Goal: Complete application form: Complete application form

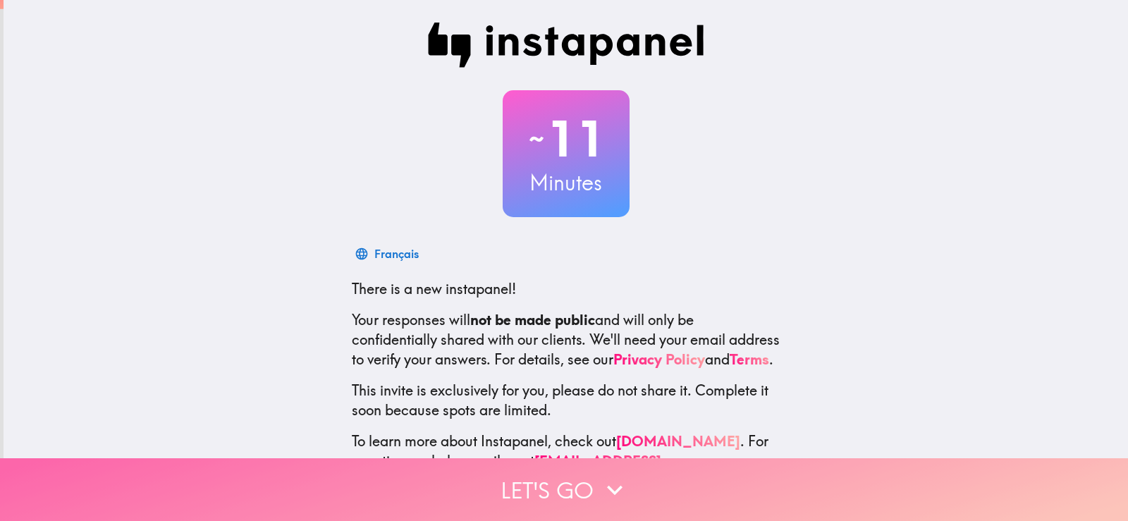
click at [627, 488] on button "Let's go" at bounding box center [564, 489] width 1128 height 63
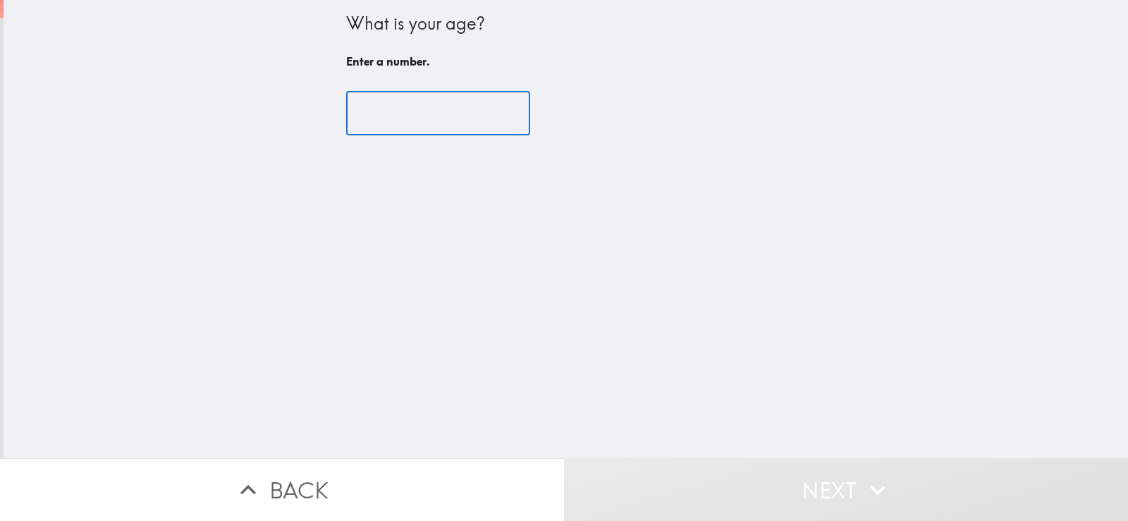
click at [412, 118] on input "number" at bounding box center [438, 114] width 184 height 44
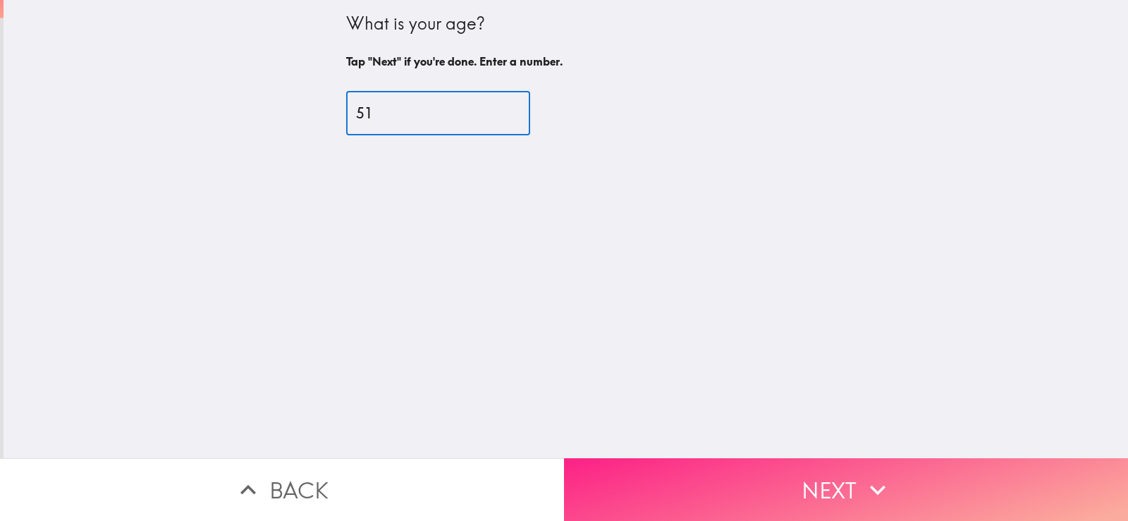
type input "51"
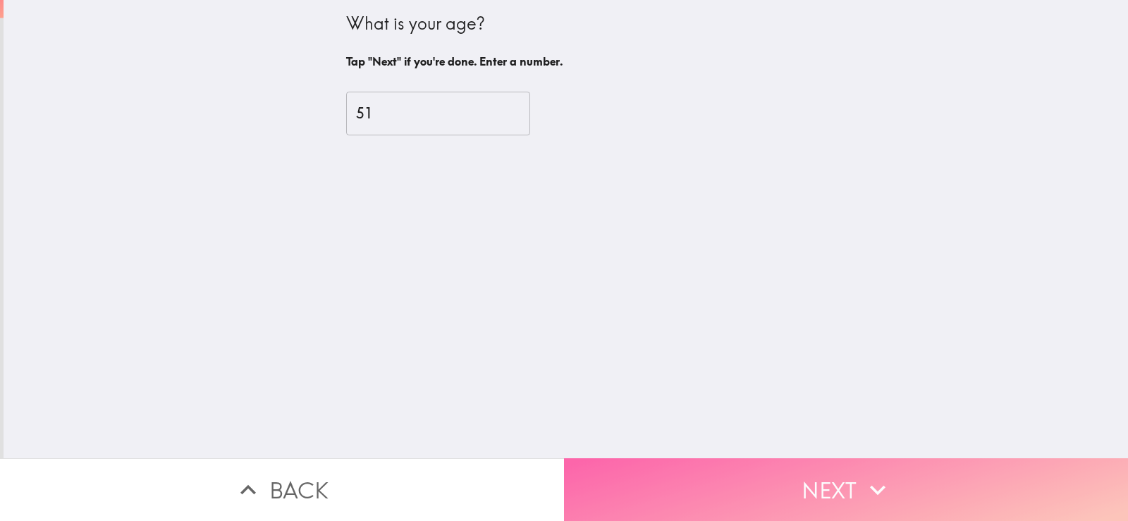
click at [818, 496] on button "Next" at bounding box center [846, 489] width 564 height 63
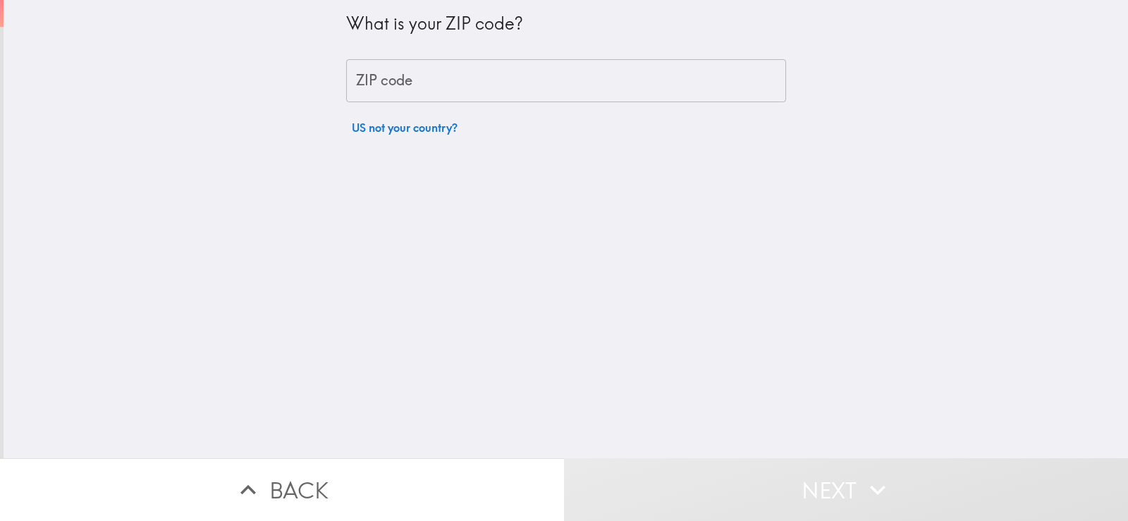
click at [477, 68] on input "ZIP code" at bounding box center [566, 81] width 440 height 44
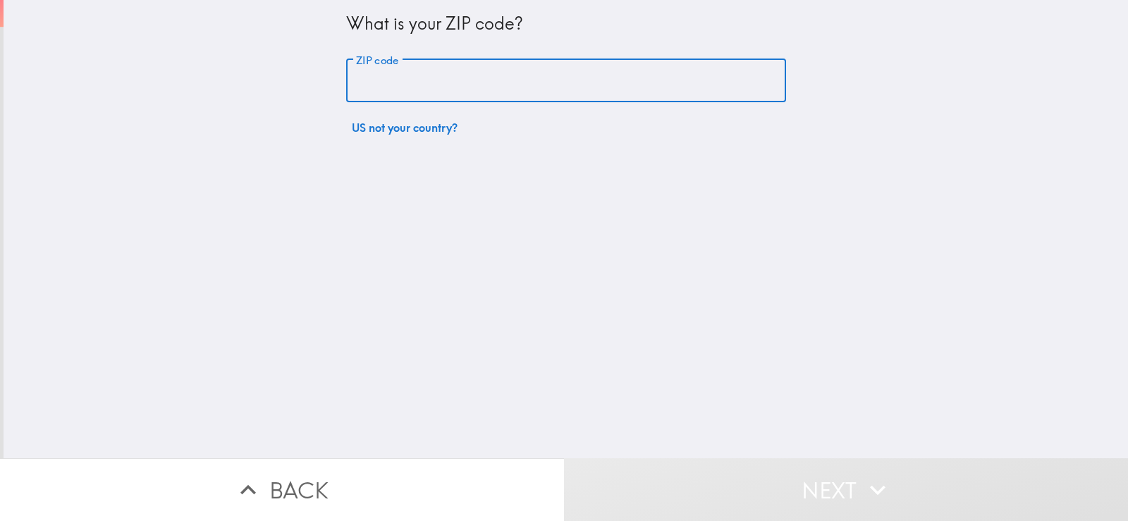
type input "45005"
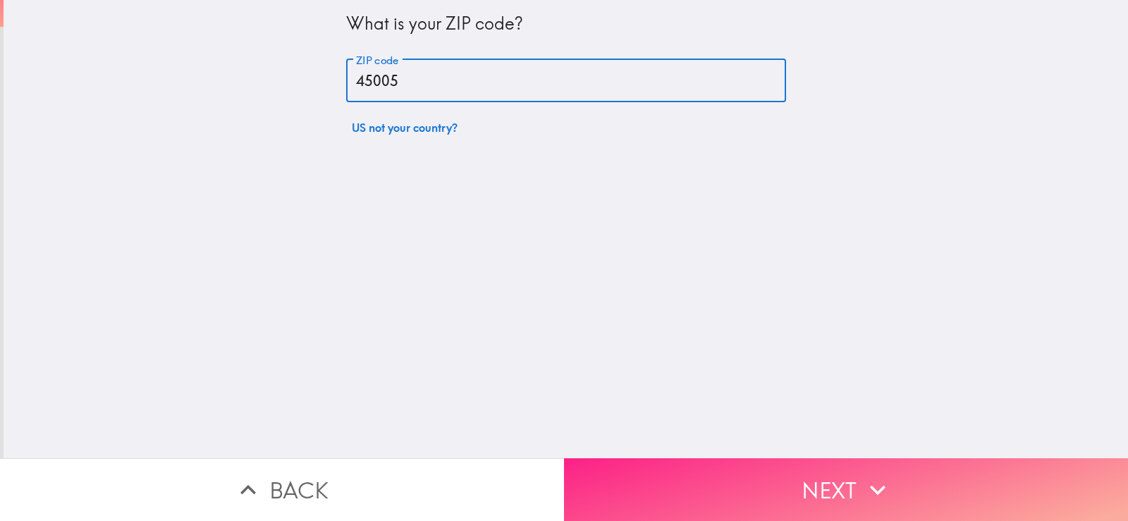
click at [714, 462] on button "Next" at bounding box center [846, 489] width 564 height 63
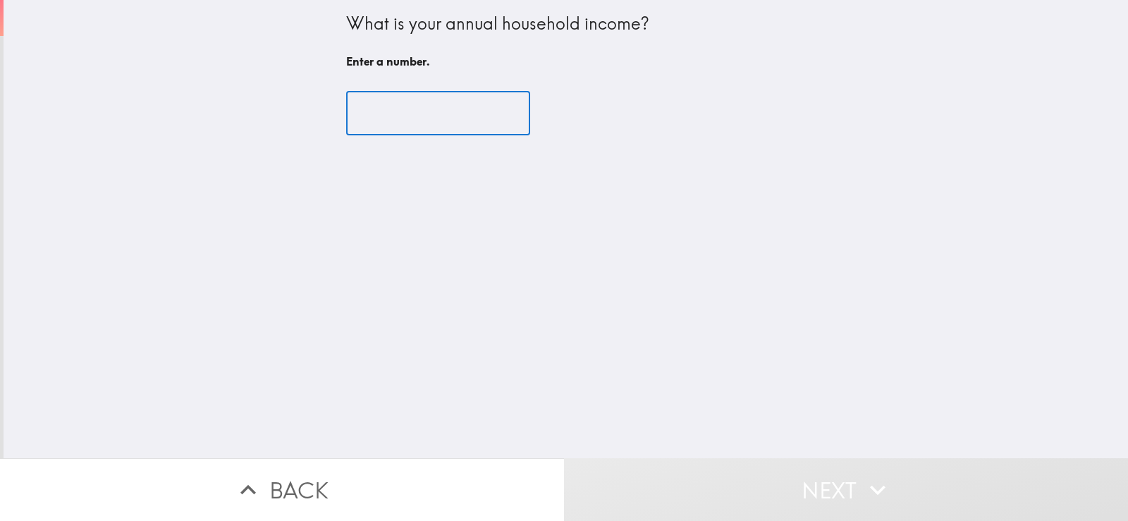
click at [443, 118] on input "number" at bounding box center [438, 114] width 184 height 44
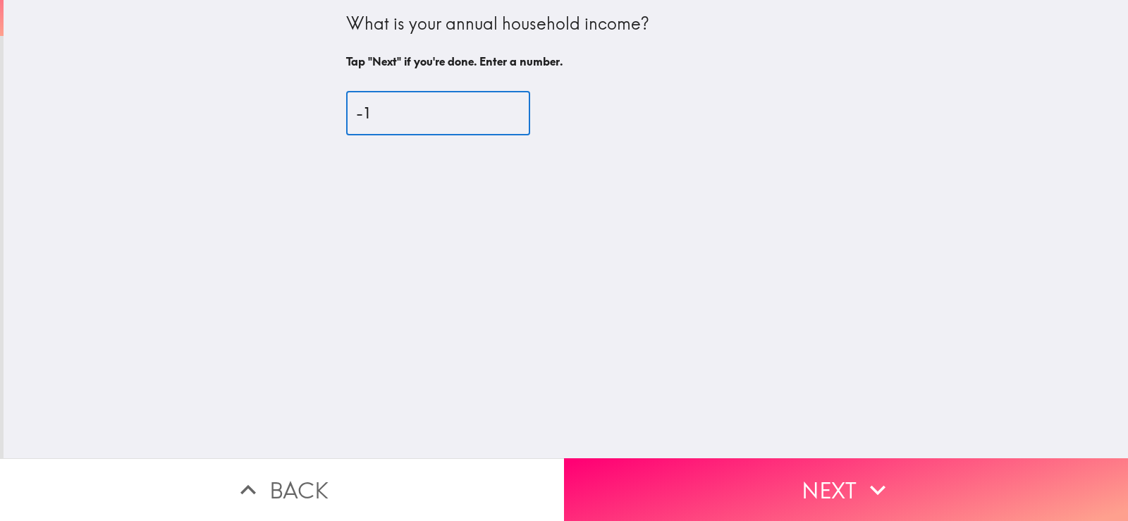
type input "-1"
click at [490, 118] on input "-1" at bounding box center [438, 114] width 184 height 44
click at [489, 99] on input "-1" at bounding box center [438, 114] width 184 height 44
click at [362, 110] on input "100000" at bounding box center [438, 114] width 184 height 44
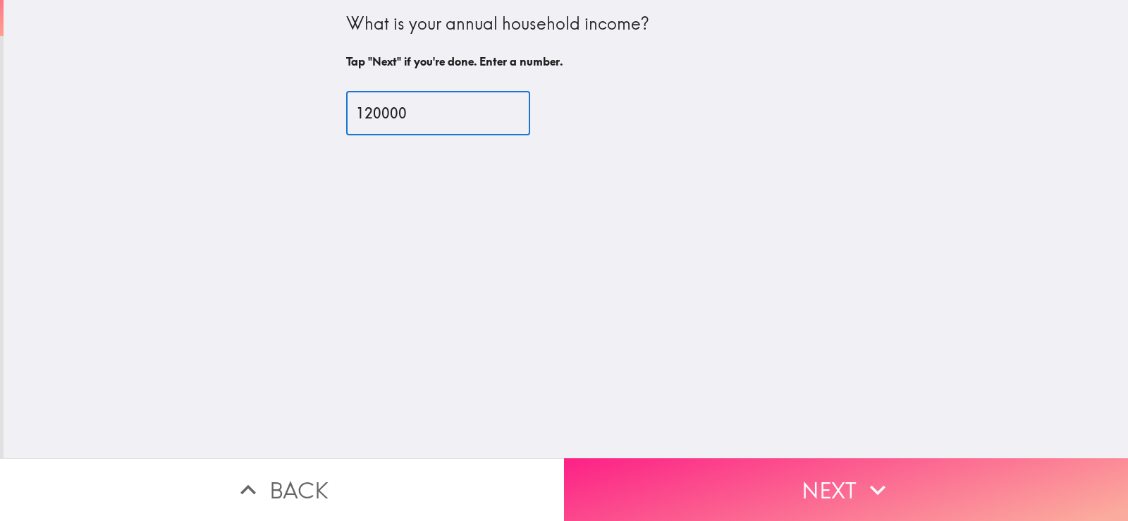
type input "120000"
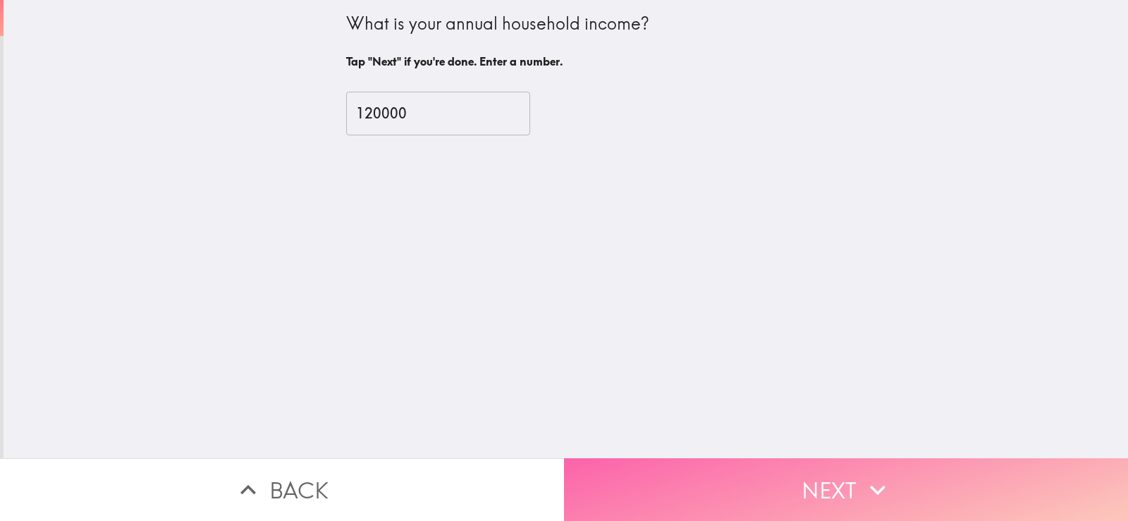
click at [789, 477] on button "Next" at bounding box center [846, 489] width 564 height 63
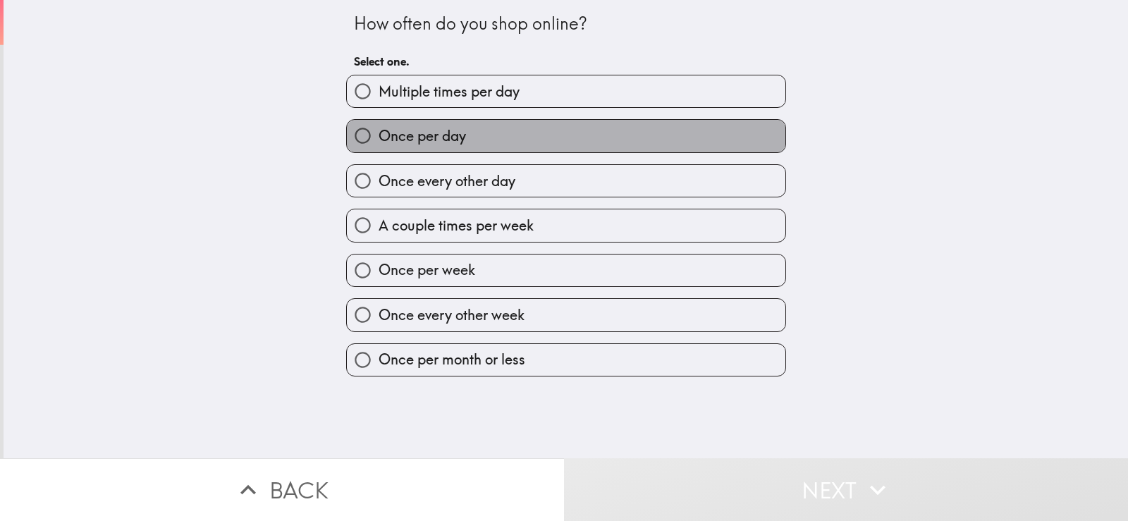
click at [536, 133] on label "Once per day" at bounding box center [566, 136] width 438 height 32
click at [379, 133] on input "Once per day" at bounding box center [363, 136] width 32 height 32
radio input "true"
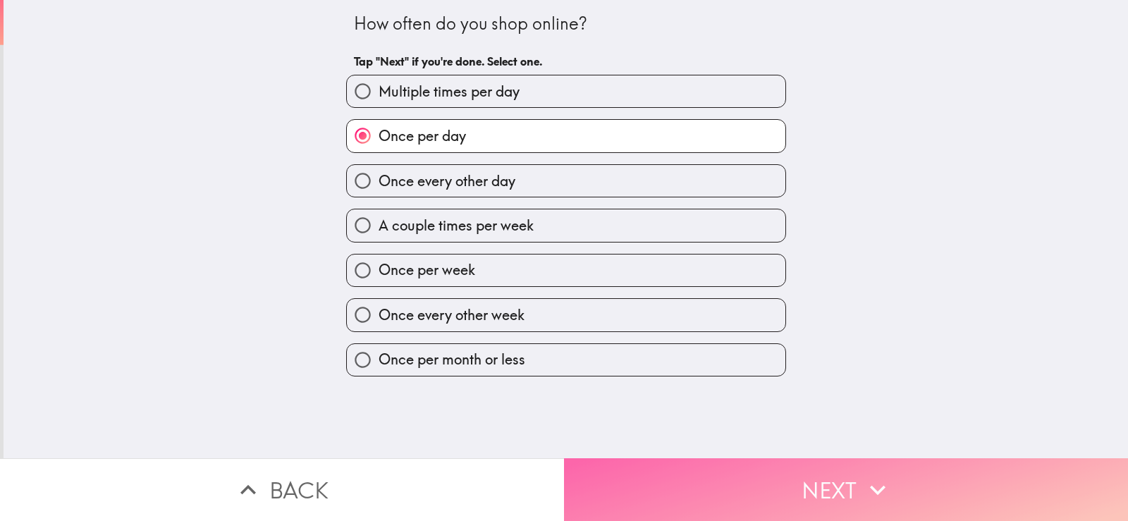
click at [731, 501] on button "Next" at bounding box center [846, 489] width 564 height 63
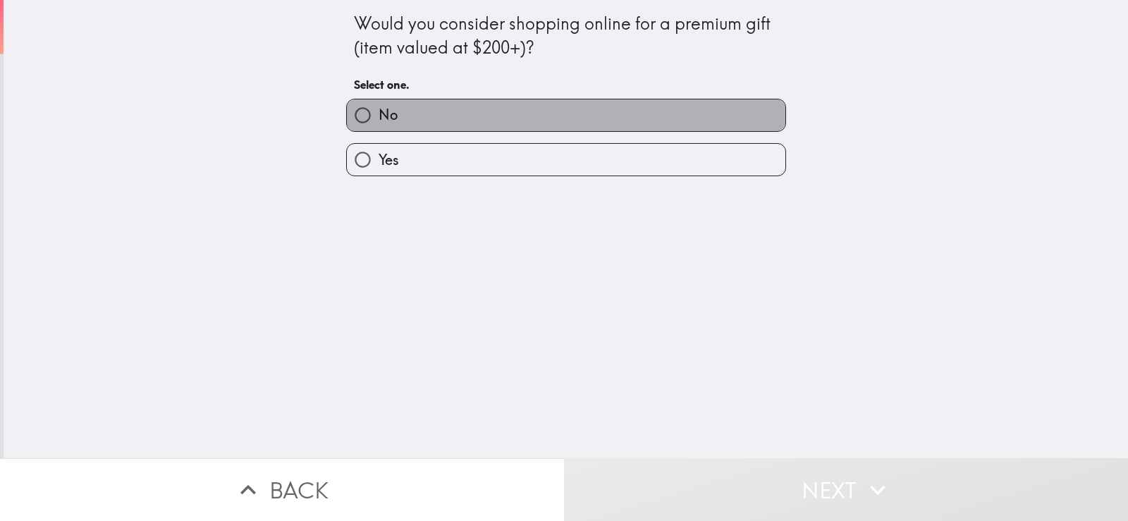
click at [574, 109] on label "No" at bounding box center [566, 115] width 438 height 32
click at [379, 109] on input "No" at bounding box center [363, 115] width 32 height 32
radio input "true"
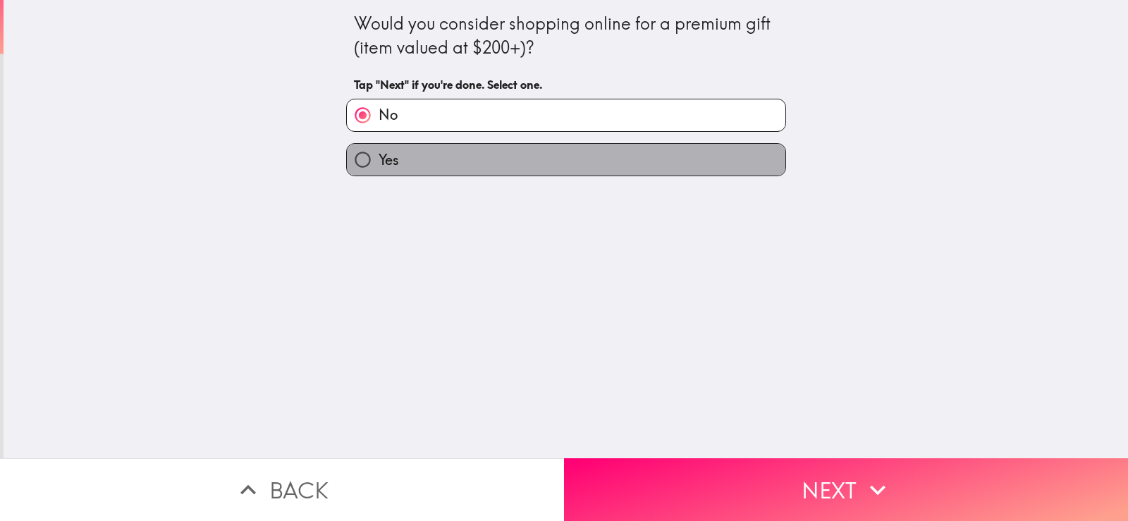
click at [680, 160] on label "Yes" at bounding box center [566, 160] width 438 height 32
click at [379, 160] on input "Yes" at bounding box center [363, 160] width 32 height 32
radio input "true"
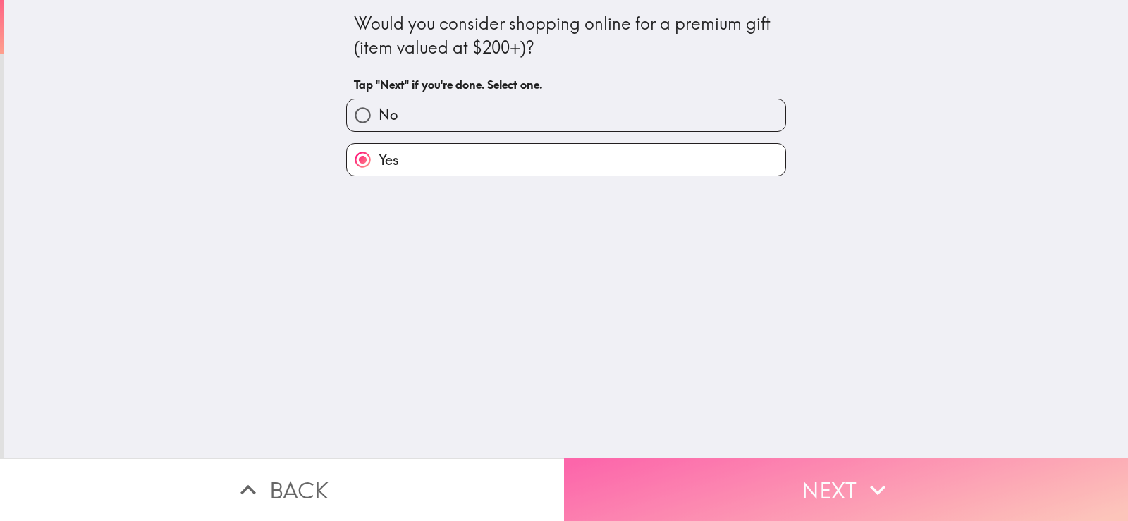
click at [632, 478] on button "Next" at bounding box center [846, 489] width 564 height 63
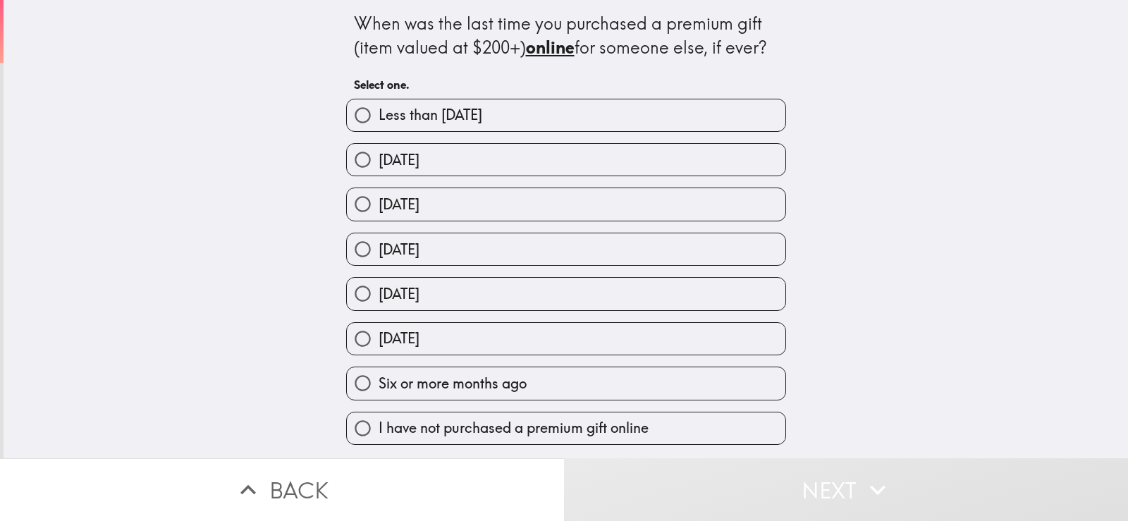
click at [625, 152] on label "[DATE]" at bounding box center [566, 160] width 438 height 32
click at [379, 152] on input "[DATE]" at bounding box center [363, 160] width 32 height 32
radio input "true"
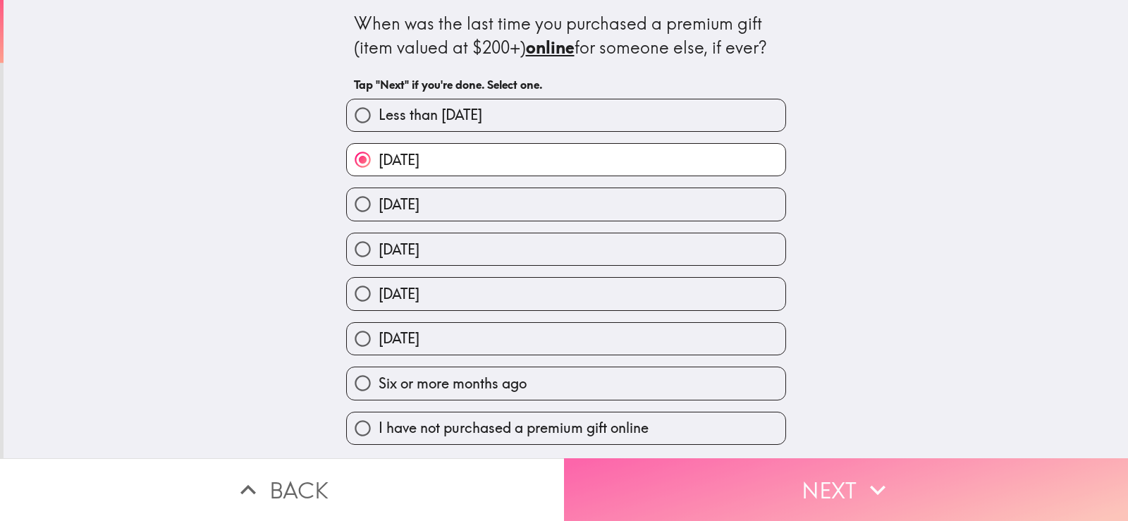
click at [729, 477] on button "Next" at bounding box center [846, 489] width 564 height 63
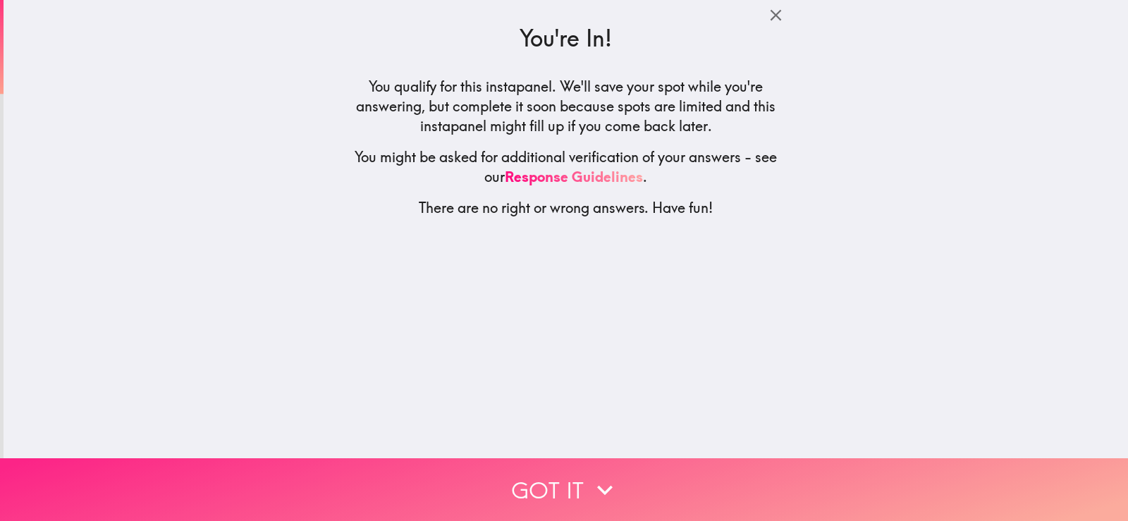
click at [531, 490] on button "Got it" at bounding box center [564, 489] width 1128 height 63
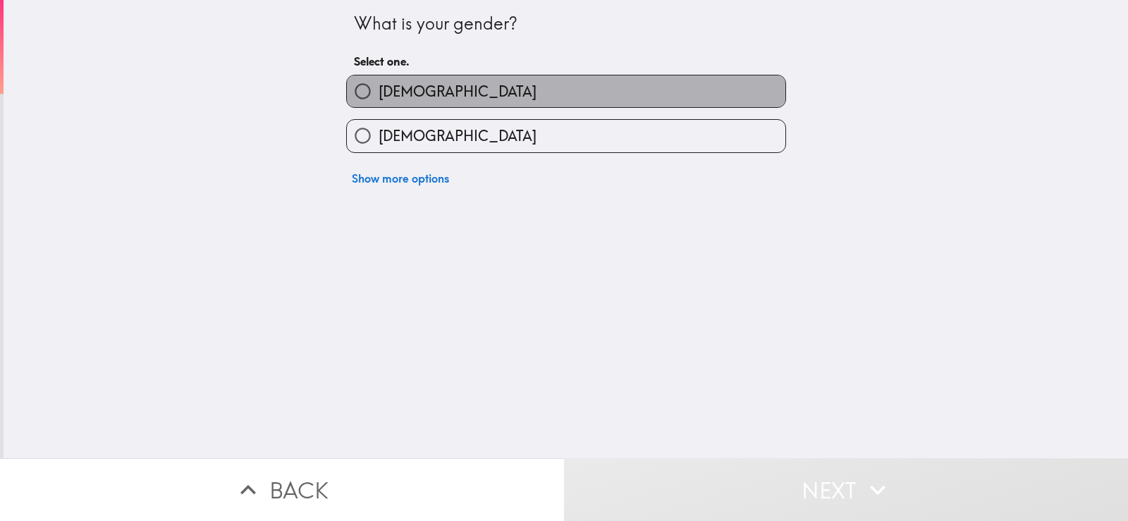
click at [658, 99] on label "[DEMOGRAPHIC_DATA]" at bounding box center [566, 91] width 438 height 32
click at [379, 99] on input "[DEMOGRAPHIC_DATA]" at bounding box center [363, 91] width 32 height 32
radio input "true"
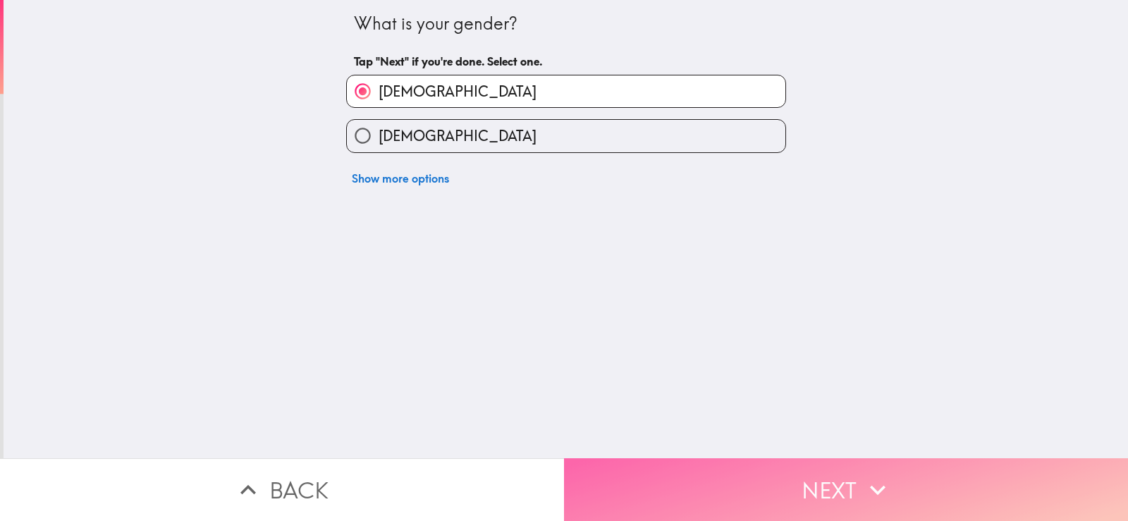
click at [762, 483] on button "Next" at bounding box center [846, 489] width 564 height 63
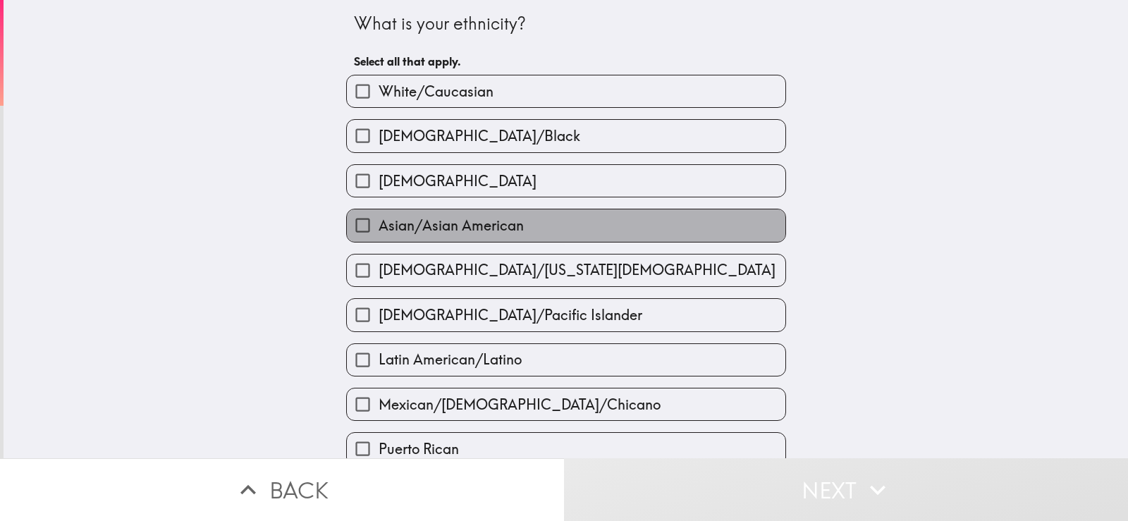
click at [474, 220] on span "Asian/Asian American" at bounding box center [451, 226] width 145 height 20
click at [379, 220] on input "Asian/Asian American" at bounding box center [363, 225] width 32 height 32
checkbox input "true"
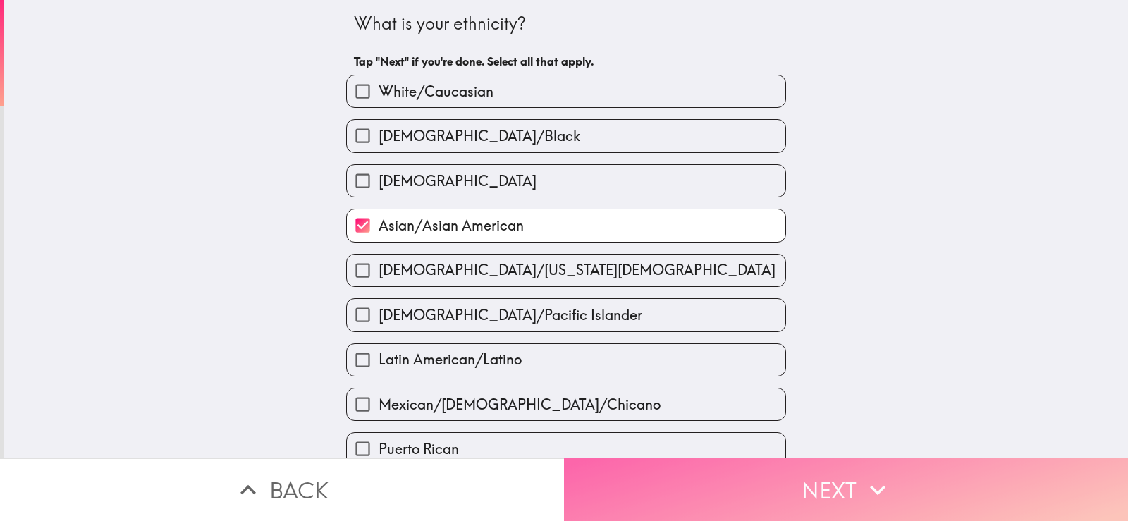
click at [614, 467] on button "Next" at bounding box center [846, 489] width 564 height 63
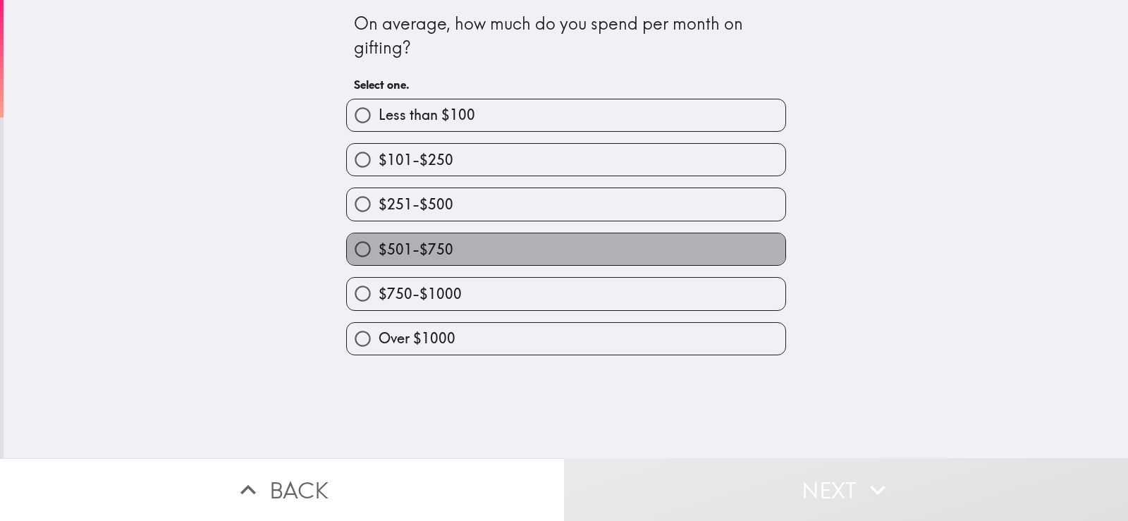
click at [554, 254] on label "$501-$750" at bounding box center [566, 249] width 438 height 32
click at [379, 254] on input "$501-$750" at bounding box center [363, 249] width 32 height 32
radio input "true"
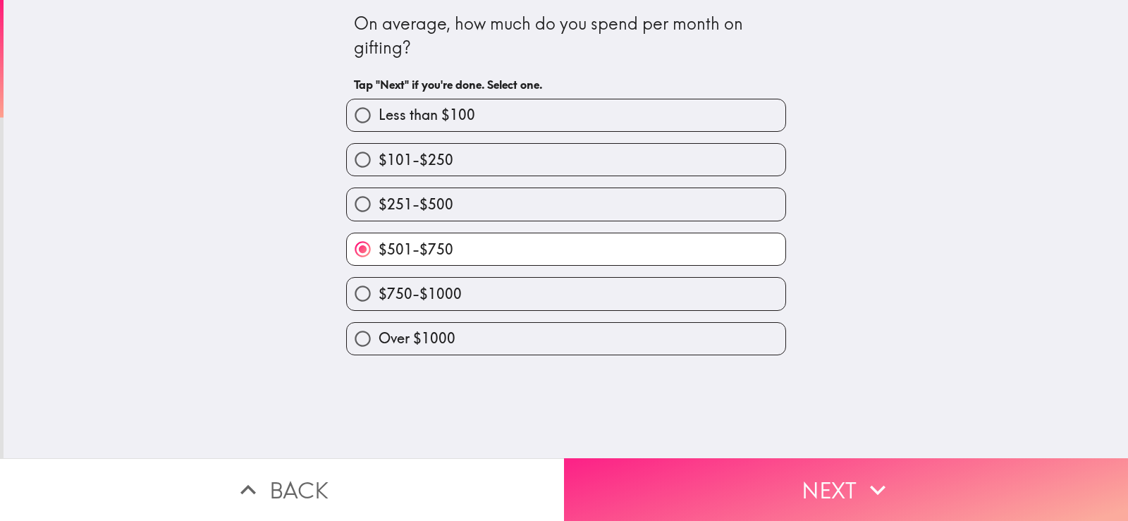
click at [689, 478] on button "Next" at bounding box center [846, 489] width 564 height 63
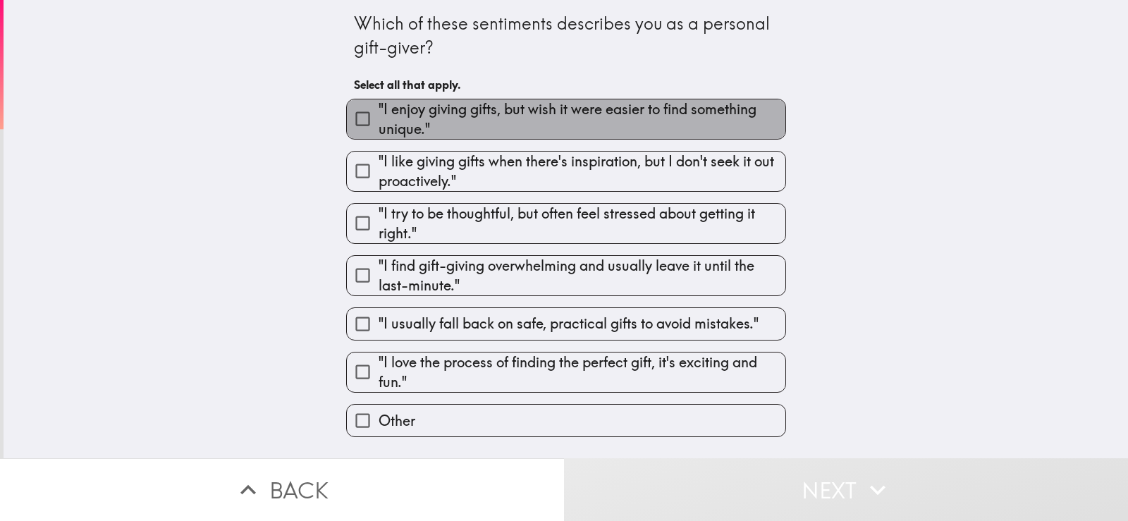
click at [649, 105] on span ""I enjoy giving gifts, but wish it were easier to find something unique."" at bounding box center [582, 118] width 407 height 39
click at [379, 105] on input ""I enjoy giving gifts, but wish it were easier to find something unique."" at bounding box center [363, 119] width 32 height 32
checkbox input "true"
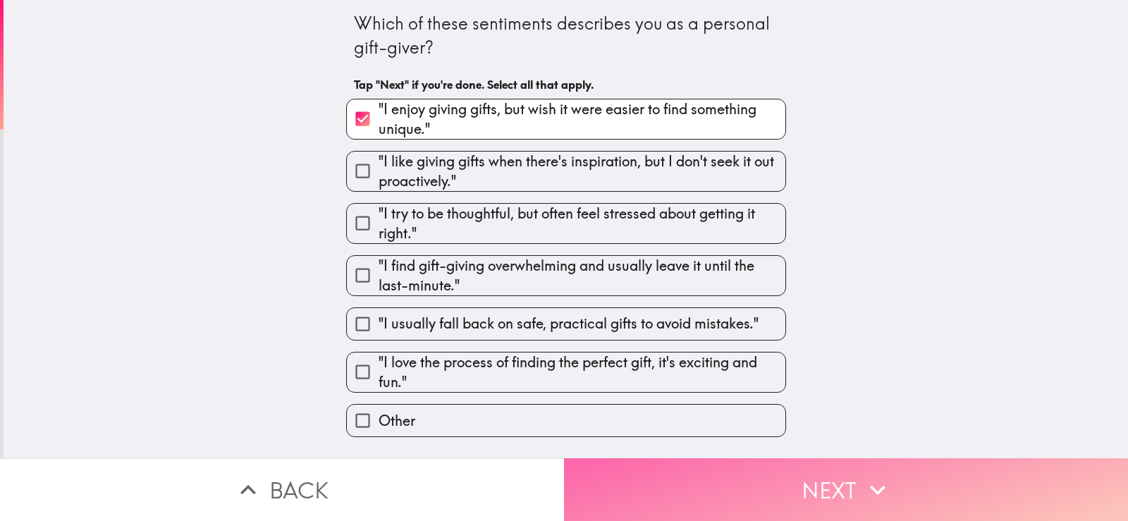
click at [716, 480] on button "Next" at bounding box center [846, 489] width 564 height 63
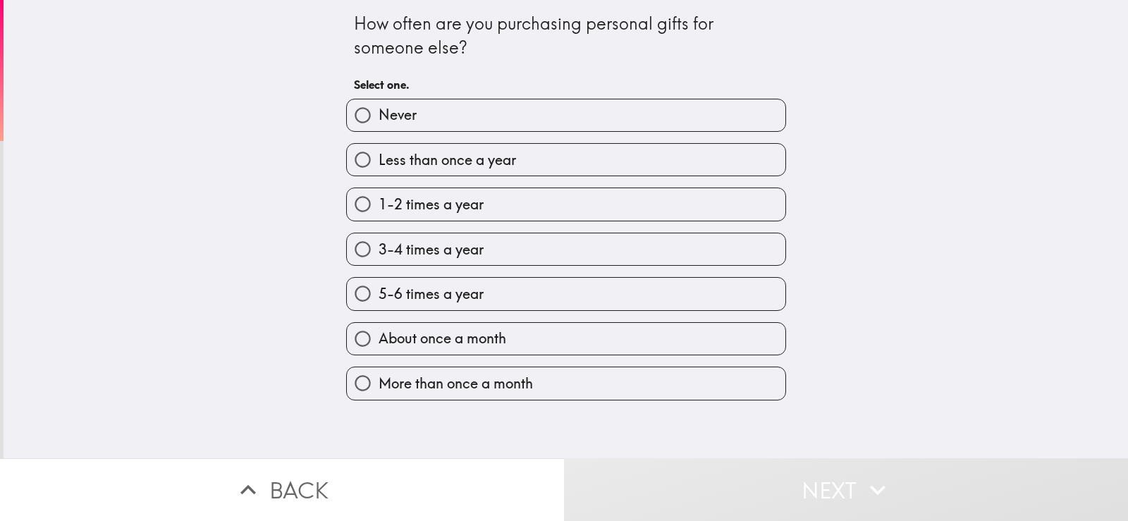
click at [627, 288] on label "5-6 times a year" at bounding box center [566, 294] width 438 height 32
click at [379, 288] on input "5-6 times a year" at bounding box center [363, 294] width 32 height 32
radio input "true"
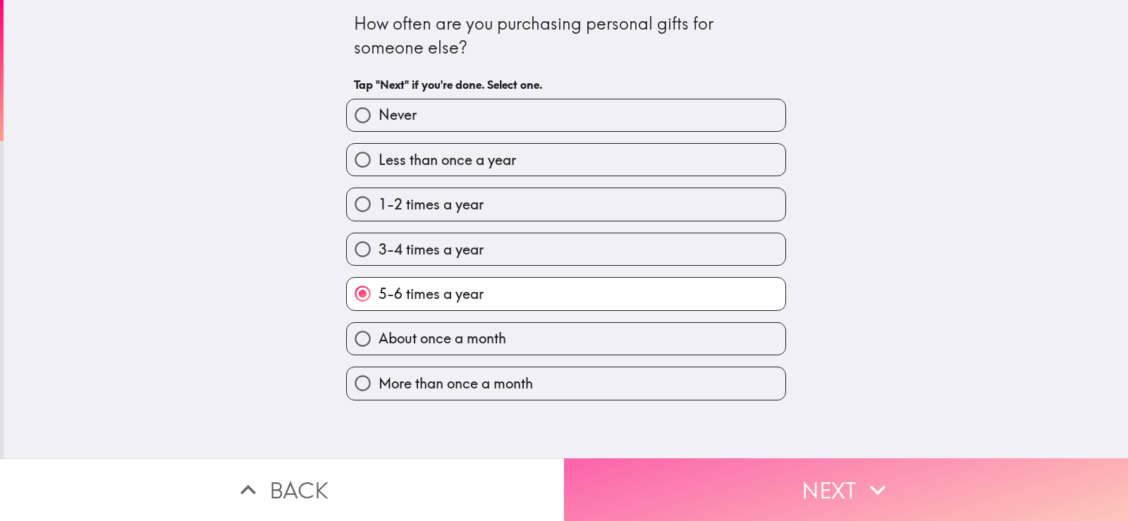
click at [729, 475] on button "Next" at bounding box center [846, 489] width 564 height 63
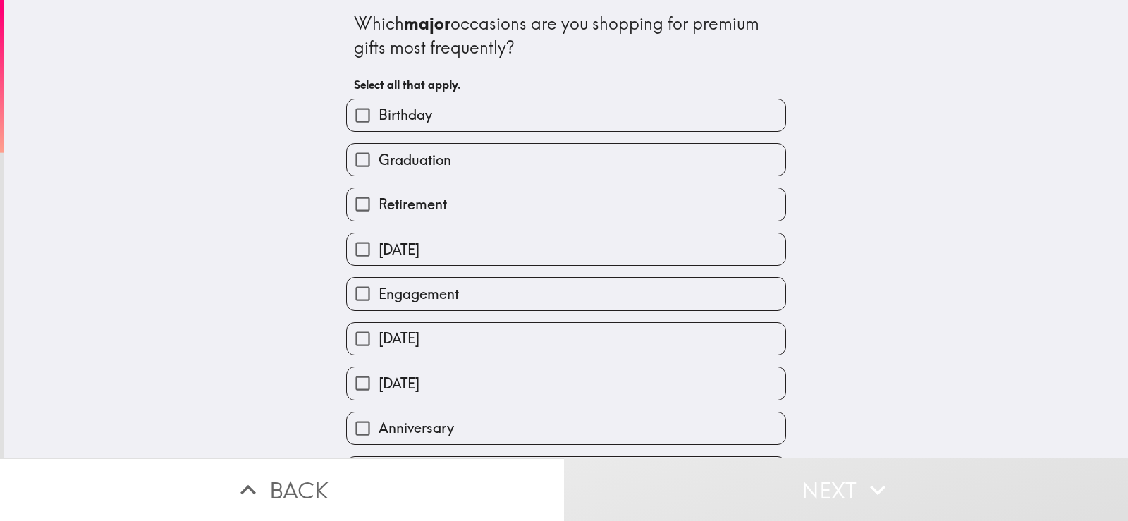
click at [656, 124] on label "Birthday" at bounding box center [566, 115] width 438 height 32
click at [379, 124] on input "Birthday" at bounding box center [363, 115] width 32 height 32
checkbox input "true"
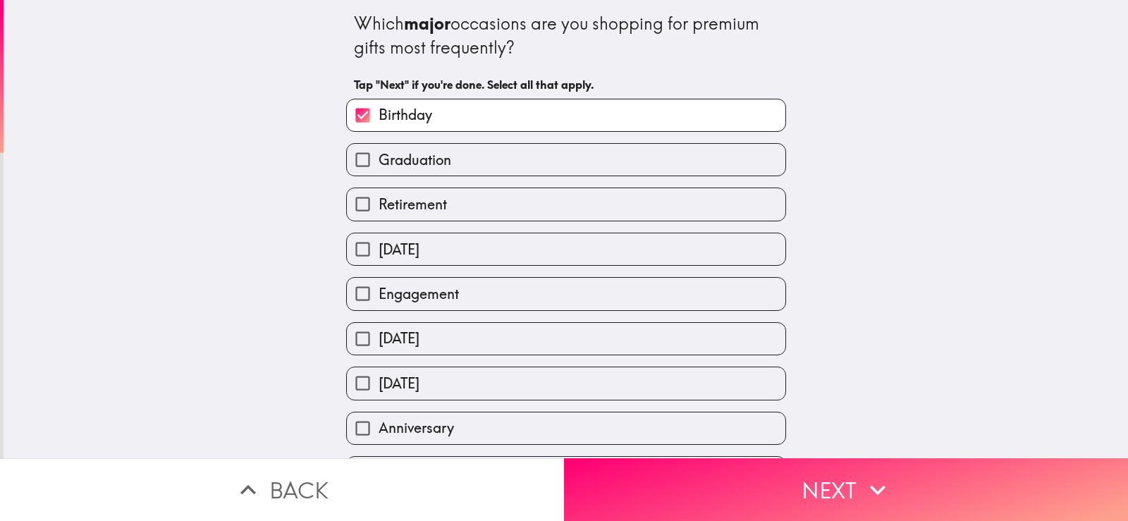
click at [656, 156] on label "Graduation" at bounding box center [566, 160] width 438 height 32
click at [379, 156] on input "Graduation" at bounding box center [363, 160] width 32 height 32
checkbox input "true"
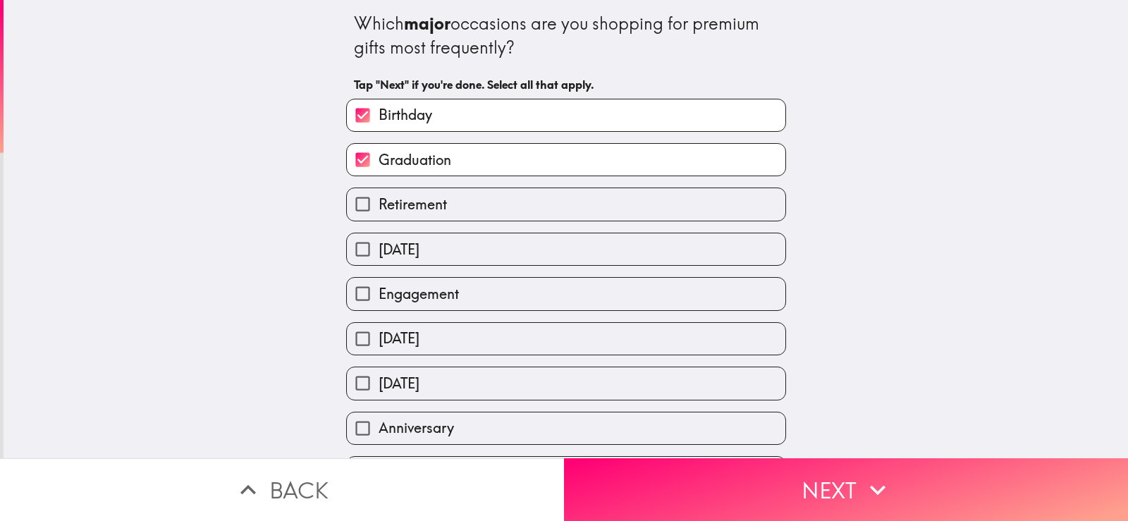
click at [648, 287] on label "Engagement" at bounding box center [566, 294] width 438 height 32
click at [379, 287] on input "Engagement" at bounding box center [363, 294] width 32 height 32
checkbox input "true"
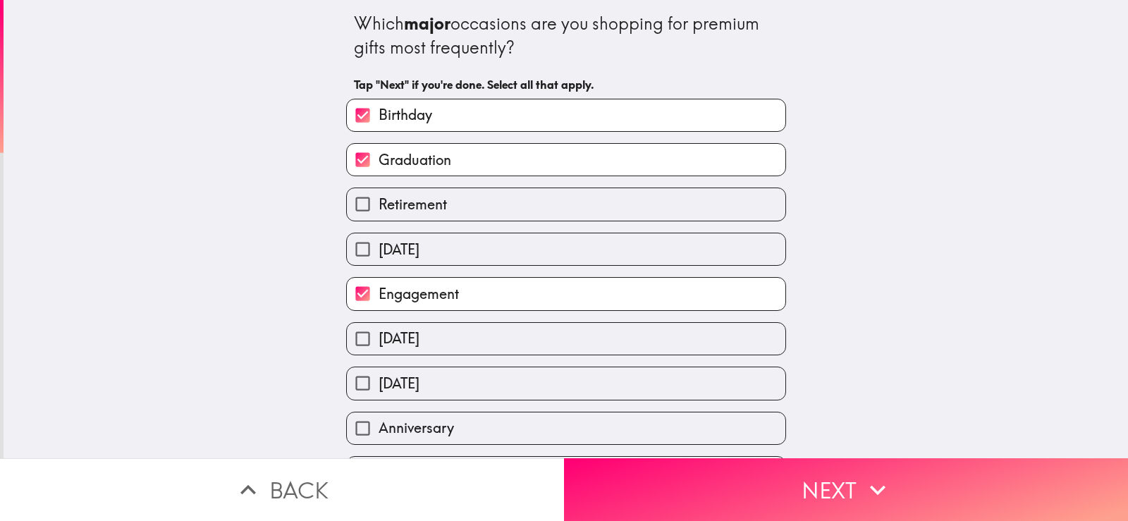
click at [653, 386] on label "[DATE]" at bounding box center [566, 383] width 438 height 32
click at [379, 386] on input "[DATE]" at bounding box center [363, 383] width 32 height 32
checkbox input "true"
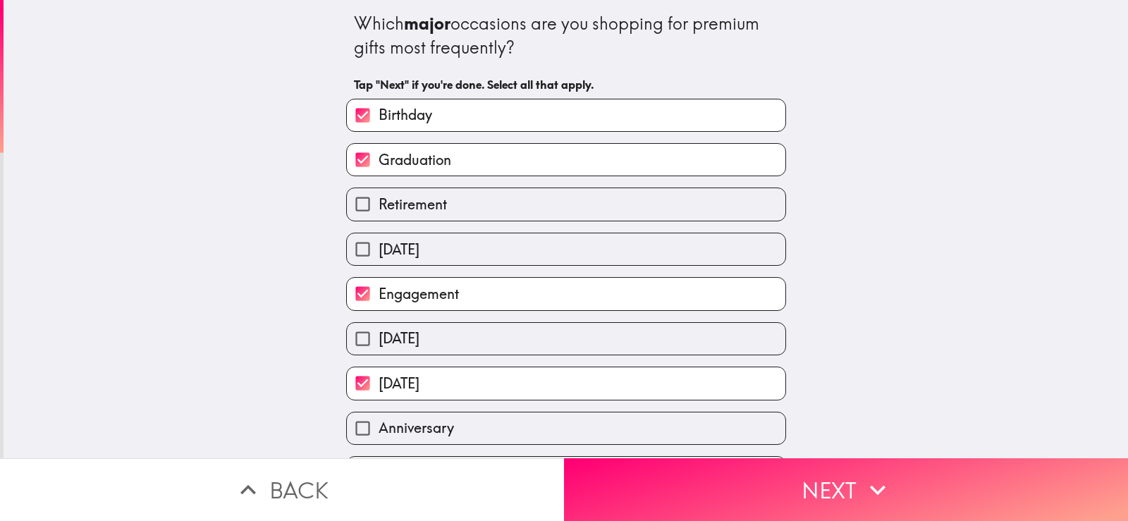
click at [649, 429] on label "Anniversary" at bounding box center [566, 428] width 438 height 32
click at [379, 429] on input "Anniversary" at bounding box center [363, 428] width 32 height 32
checkbox input "true"
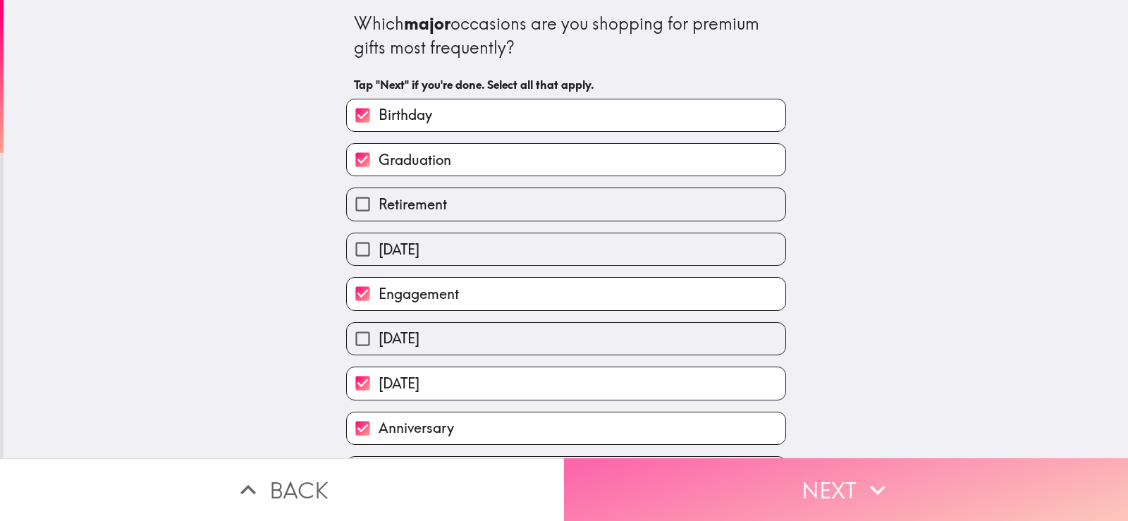
click at [682, 493] on button "Next" at bounding box center [846, 489] width 564 height 63
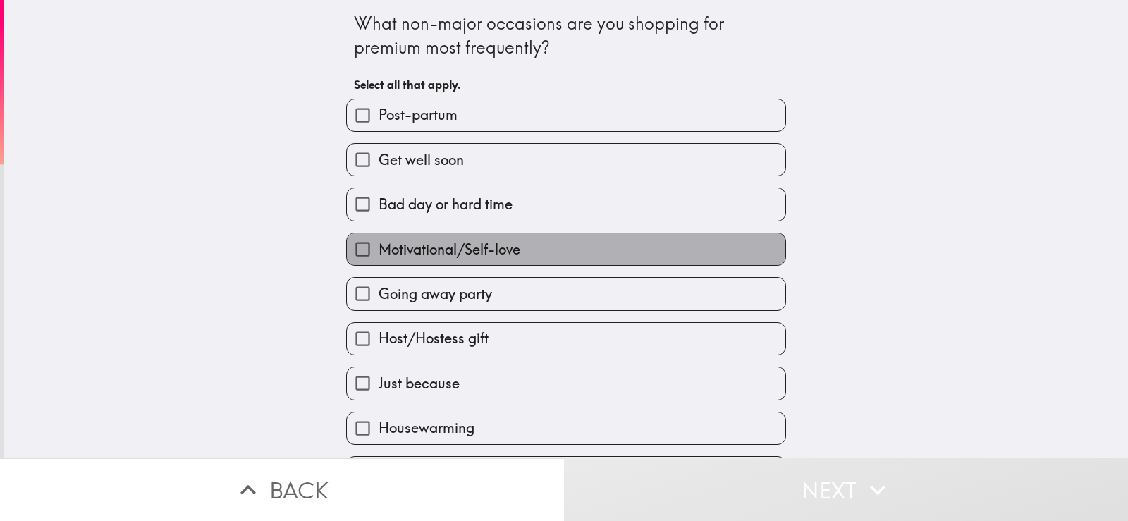
click at [606, 238] on label "Motivational/Self-love" at bounding box center [566, 249] width 438 height 32
click at [379, 238] on input "Motivational/Self-love" at bounding box center [363, 249] width 32 height 32
checkbox input "true"
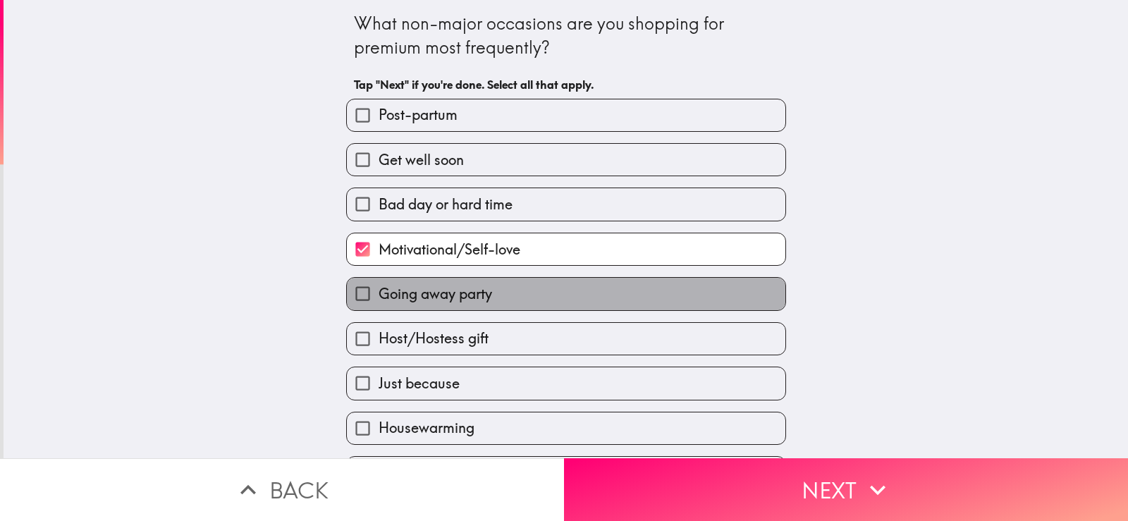
click at [603, 288] on label "Going away party" at bounding box center [566, 294] width 438 height 32
click at [379, 288] on input "Going away party" at bounding box center [363, 294] width 32 height 32
checkbox input "true"
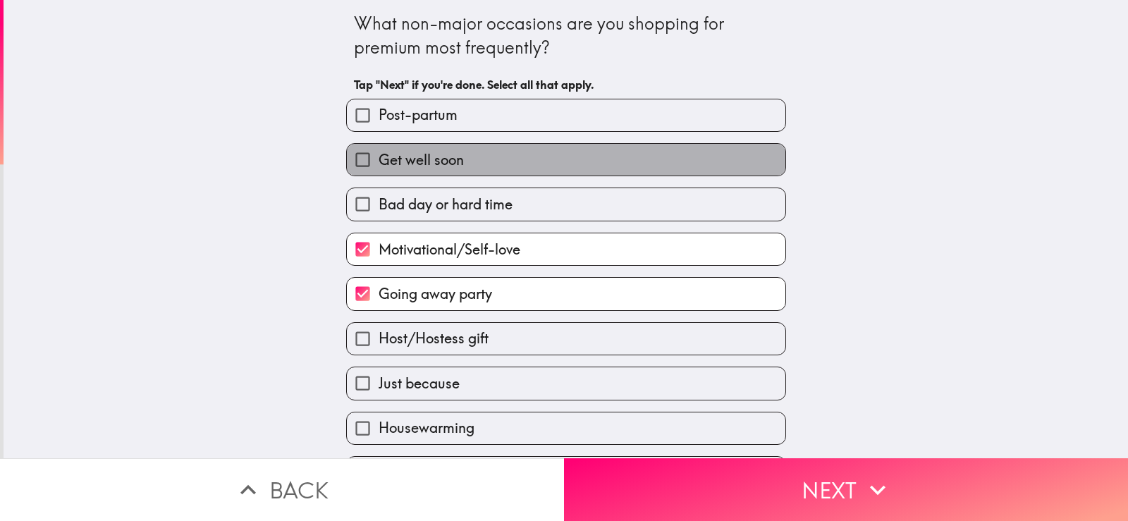
click at [660, 162] on label "Get well soon" at bounding box center [566, 160] width 438 height 32
click at [379, 162] on input "Get well soon" at bounding box center [363, 160] width 32 height 32
checkbox input "true"
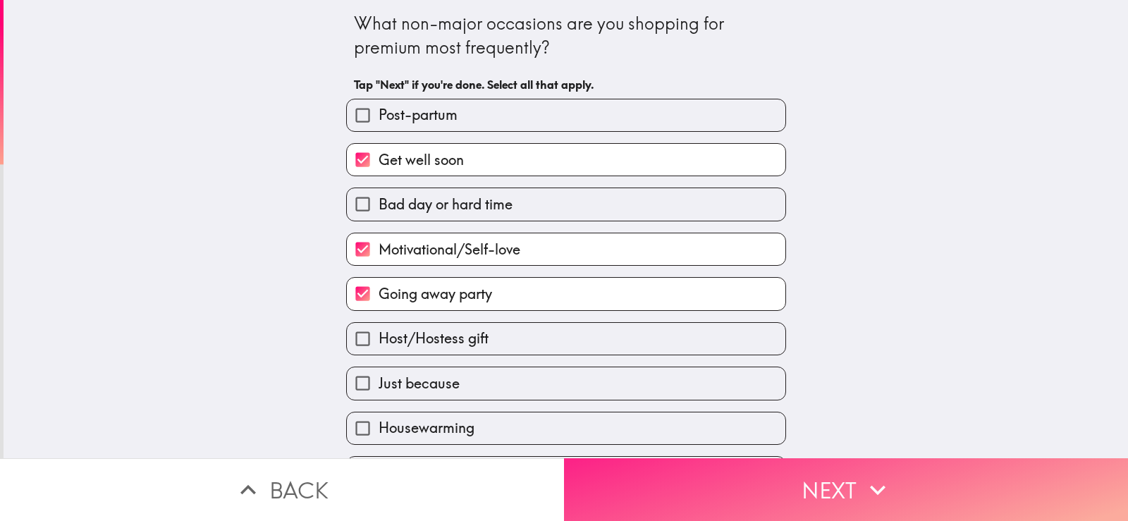
click at [672, 480] on button "Next" at bounding box center [846, 489] width 564 height 63
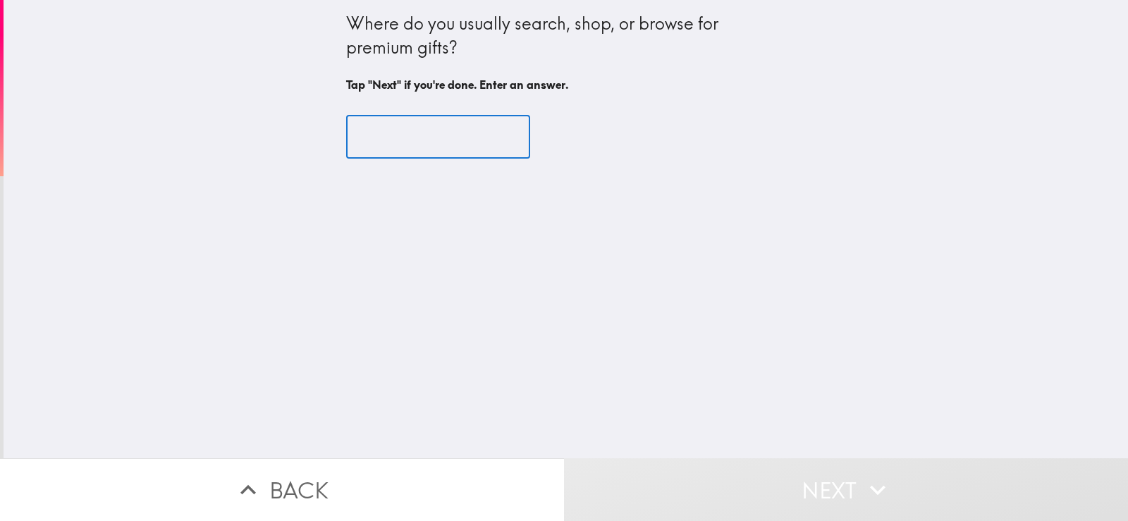
click at [433, 144] on input "text" at bounding box center [438, 138] width 184 height 44
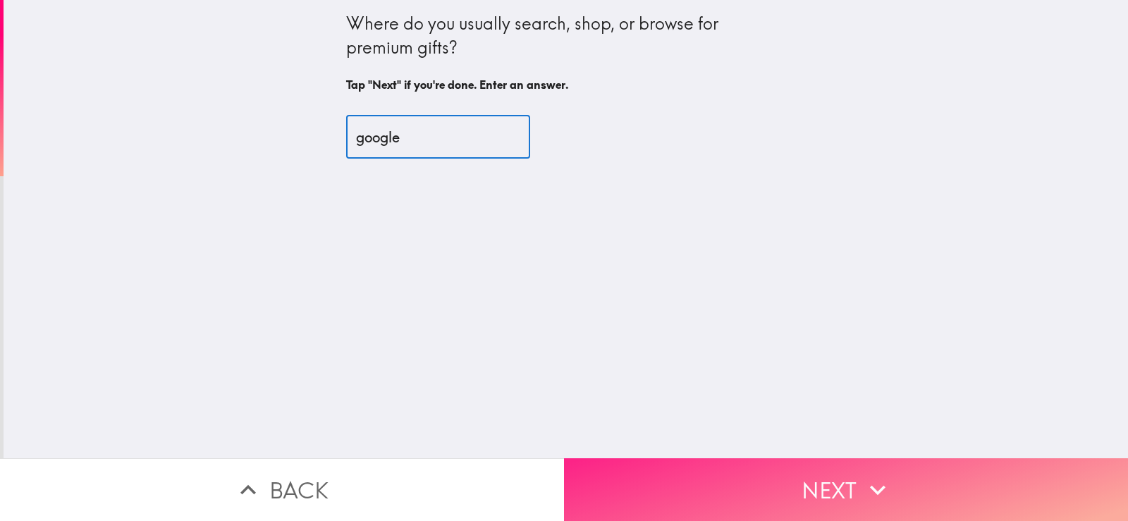
type input "google"
click at [664, 492] on button "Next" at bounding box center [846, 489] width 564 height 63
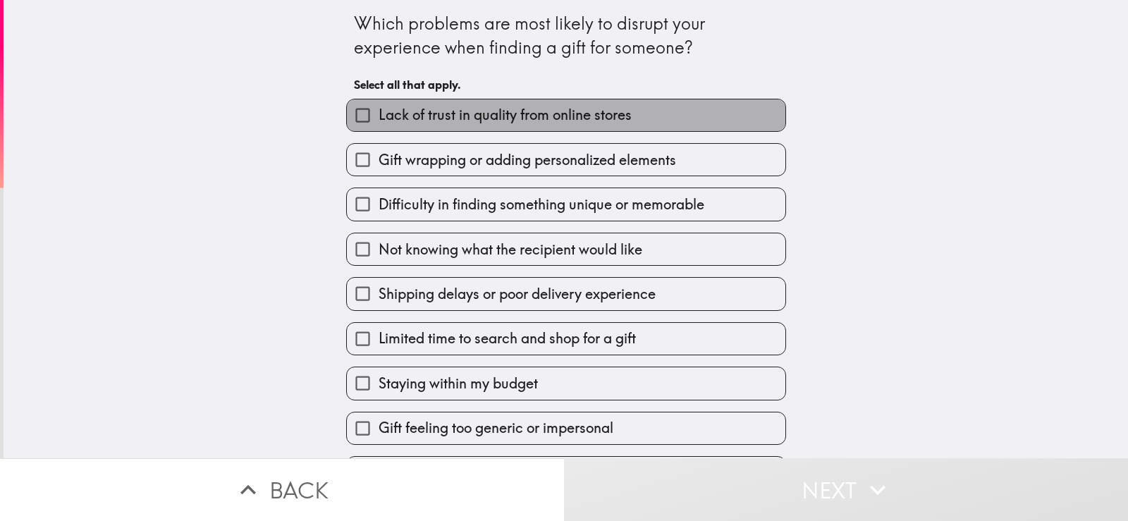
click at [523, 110] on span "Lack of trust in quality from online stores" at bounding box center [505, 115] width 253 height 20
click at [379, 110] on input "Lack of trust in quality from online stores" at bounding box center [363, 115] width 32 height 32
checkbox input "true"
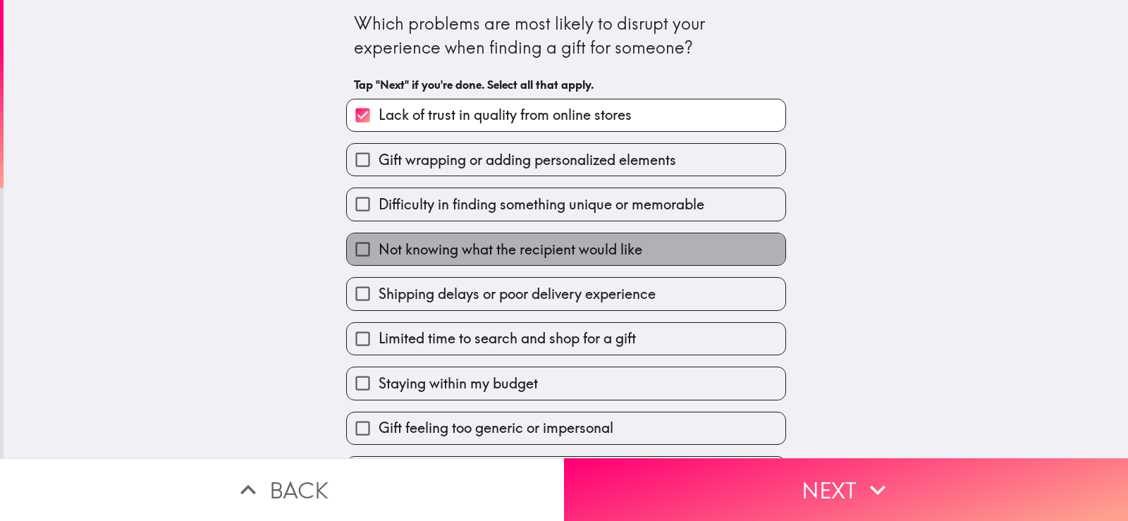
click at [539, 258] on span "Not knowing what the recipient would like" at bounding box center [511, 250] width 264 height 20
click at [379, 258] on input "Not knowing what the recipient would like" at bounding box center [363, 249] width 32 height 32
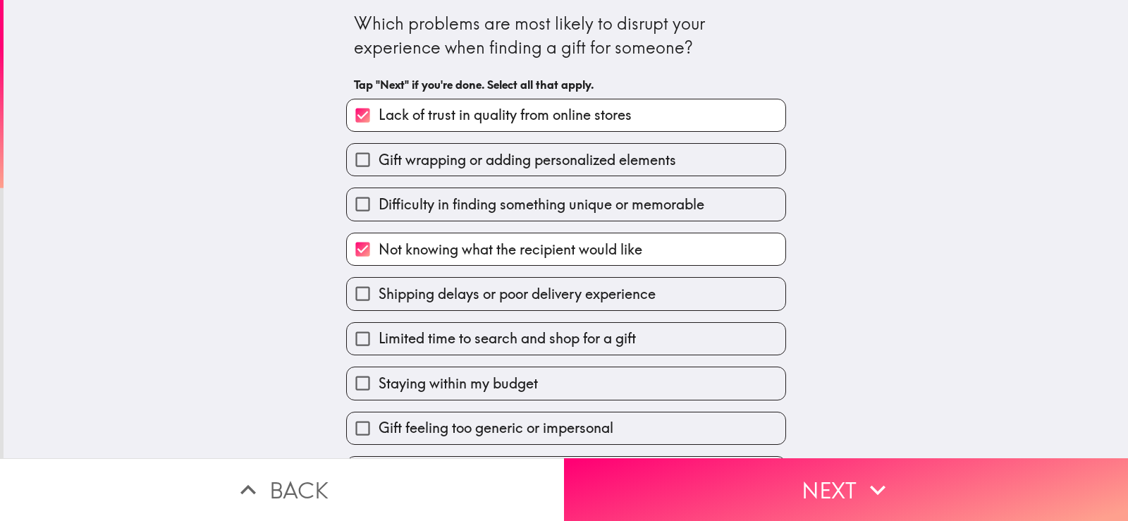
click at [697, 256] on label "Not knowing what the recipient would like" at bounding box center [566, 249] width 438 height 32
click at [379, 256] on input "Not knowing what the recipient would like" at bounding box center [363, 249] width 32 height 32
checkbox input "false"
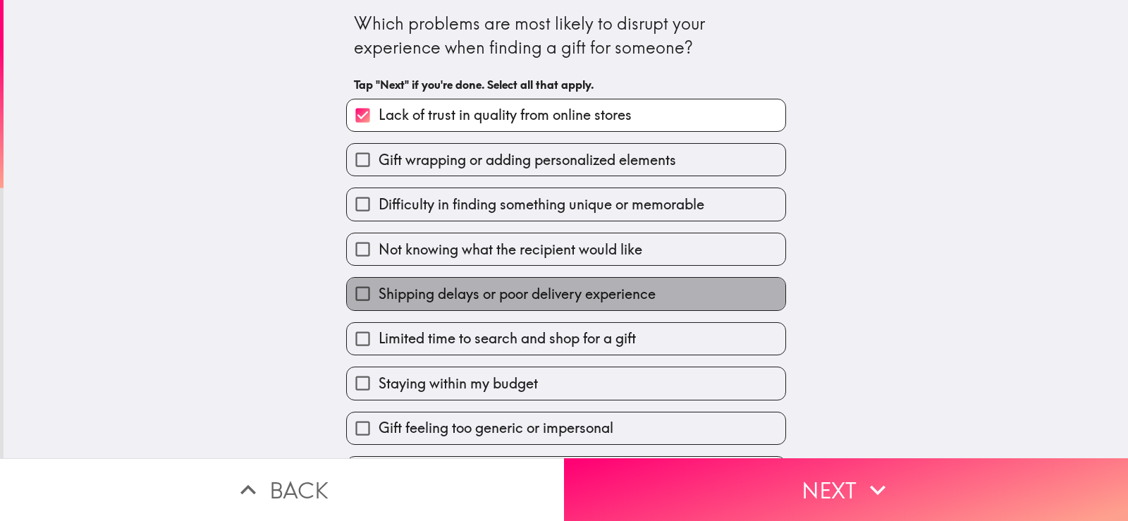
click at [692, 296] on label "Shipping delays or poor delivery experience" at bounding box center [566, 294] width 438 height 32
click at [379, 296] on input "Shipping delays or poor delivery experience" at bounding box center [363, 294] width 32 height 32
checkbox input "true"
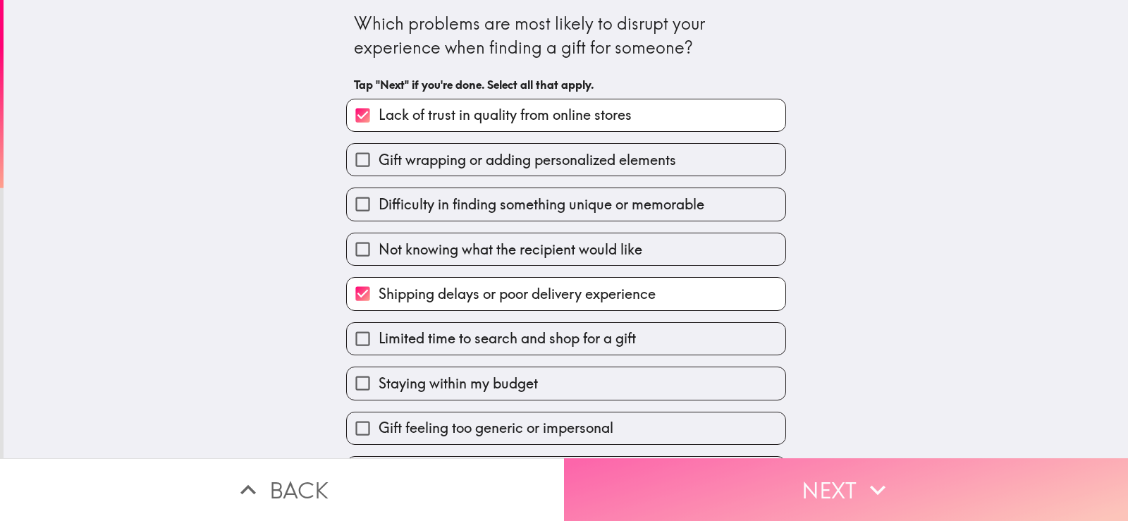
click at [723, 493] on button "Next" at bounding box center [846, 489] width 564 height 63
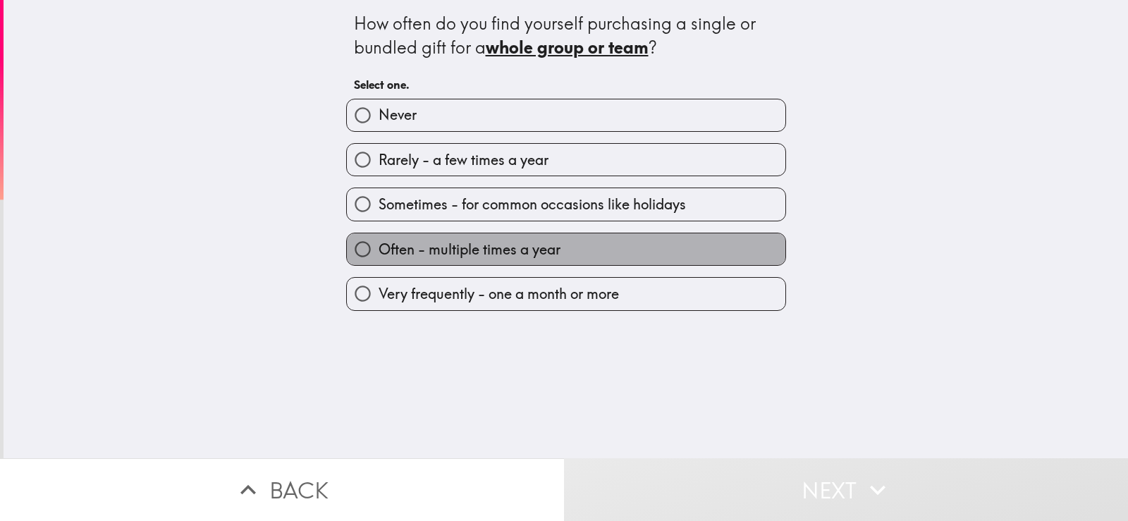
click at [558, 246] on label "Often - multiple times a year" at bounding box center [566, 249] width 438 height 32
click at [379, 246] on input "Often - multiple times a year" at bounding box center [363, 249] width 32 height 32
radio input "true"
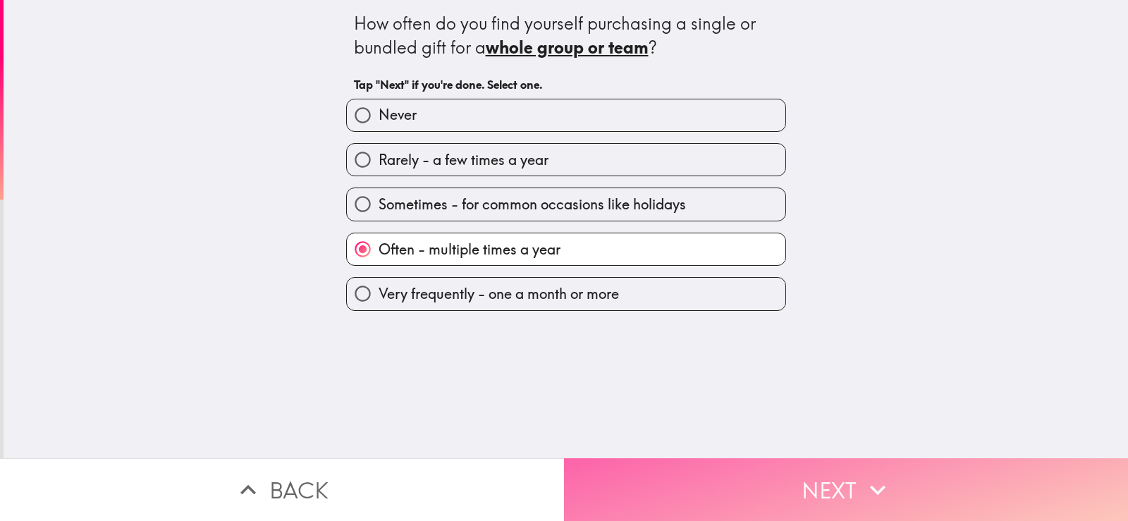
click at [671, 490] on button "Next" at bounding box center [846, 489] width 564 height 63
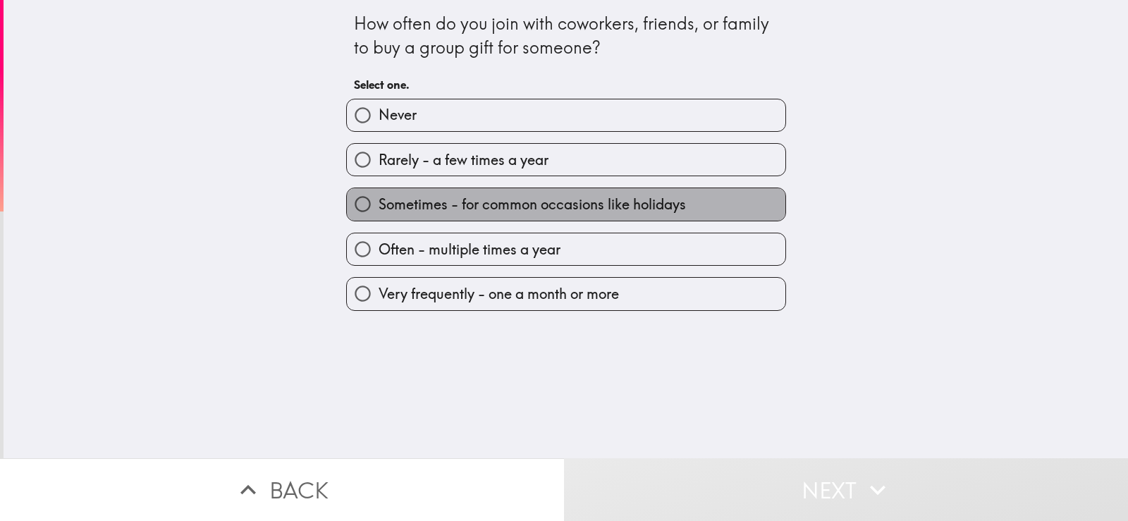
click at [580, 210] on span "Sometimes - for common occasions like holidays" at bounding box center [532, 205] width 307 height 20
click at [379, 210] on input "Sometimes - for common occasions like holidays" at bounding box center [363, 204] width 32 height 32
radio input "true"
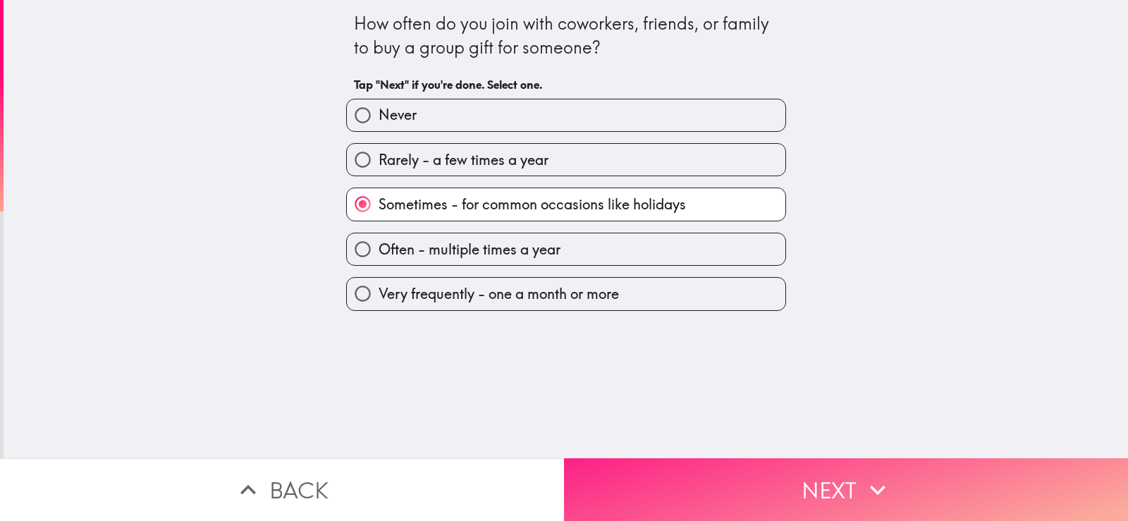
click at [737, 469] on button "Next" at bounding box center [846, 489] width 564 height 63
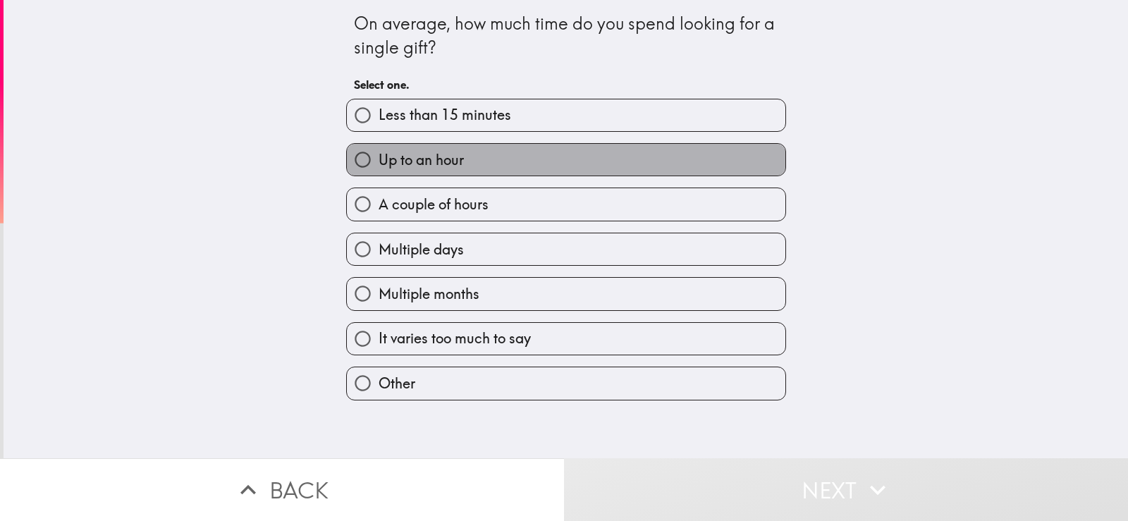
click at [628, 158] on label "Up to an hour" at bounding box center [566, 160] width 438 height 32
click at [379, 158] on input "Up to an hour" at bounding box center [363, 160] width 32 height 32
radio input "true"
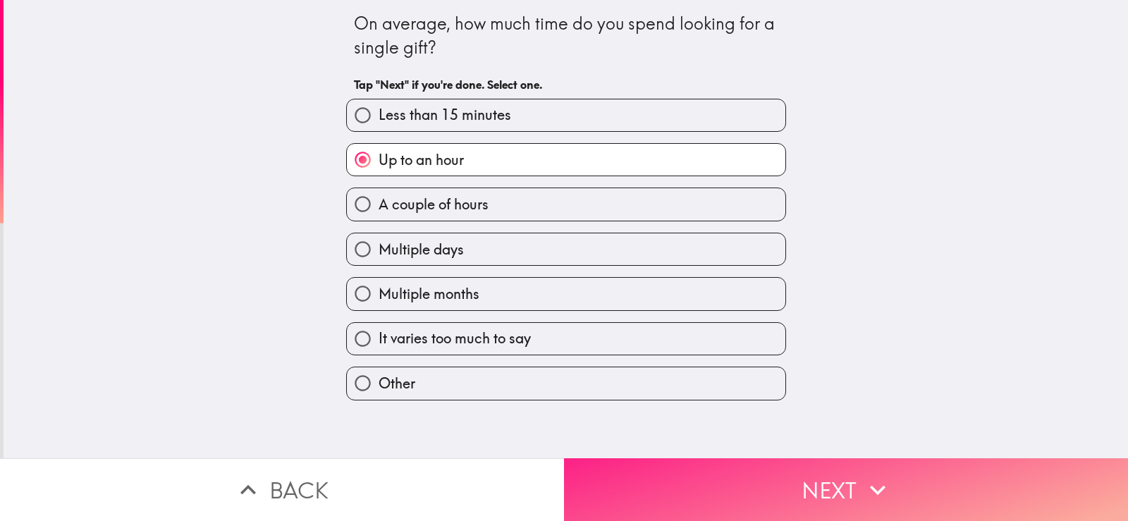
click at [684, 482] on button "Next" at bounding box center [846, 489] width 564 height 63
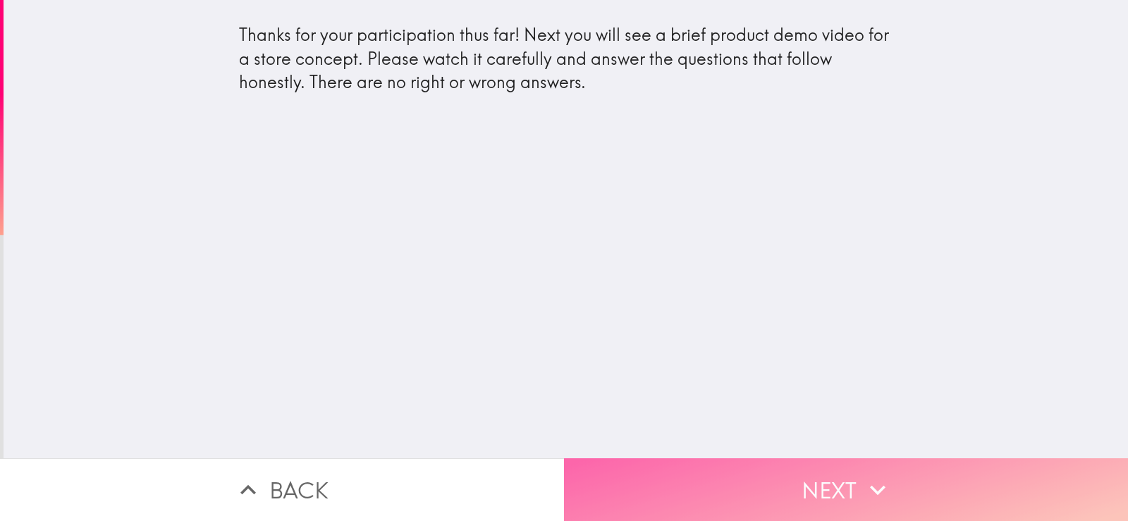
click at [715, 488] on button "Next" at bounding box center [846, 489] width 564 height 63
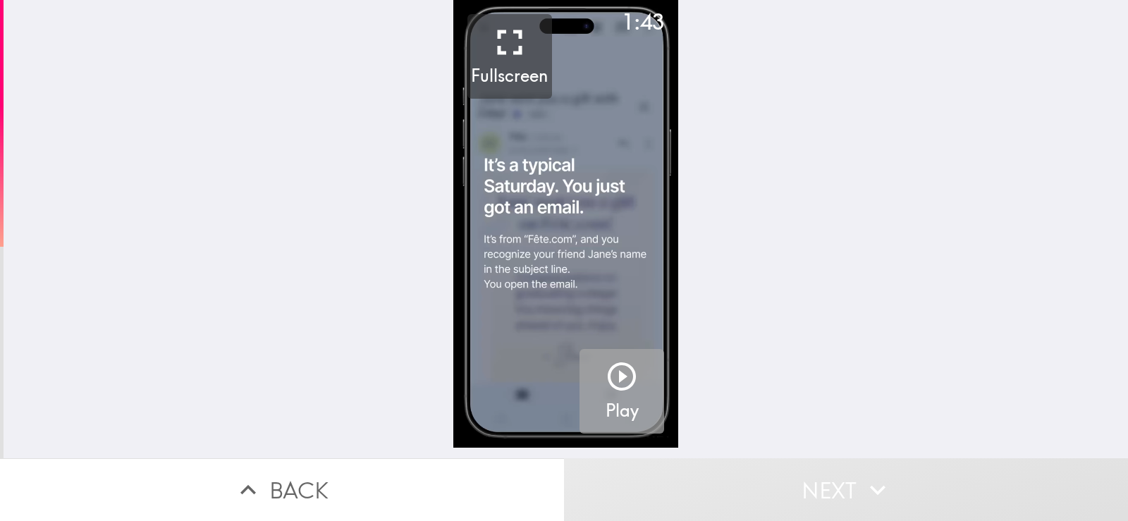
click at [609, 383] on icon "button" at bounding box center [622, 376] width 34 height 34
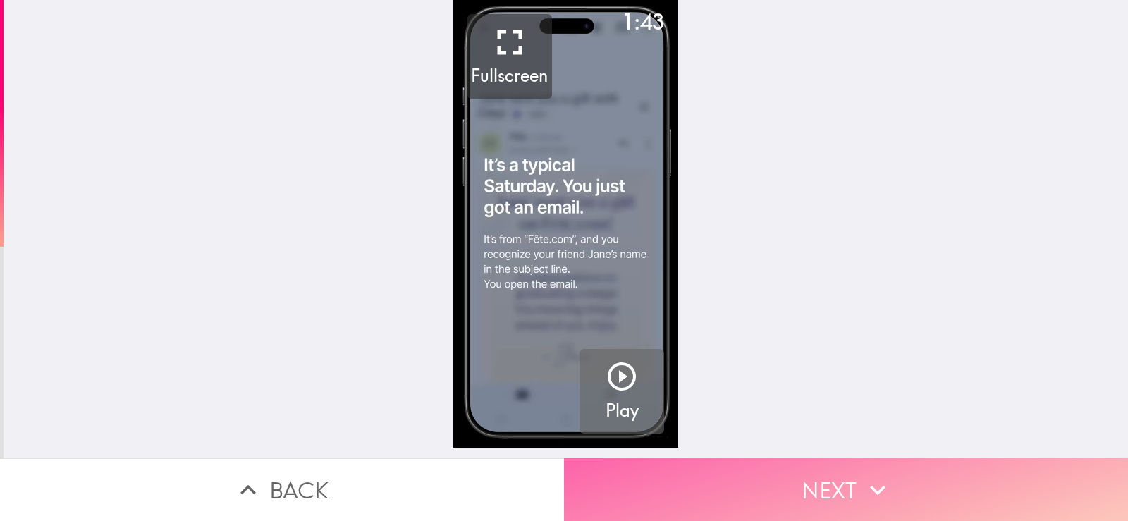
click at [717, 460] on button "Next" at bounding box center [846, 489] width 564 height 63
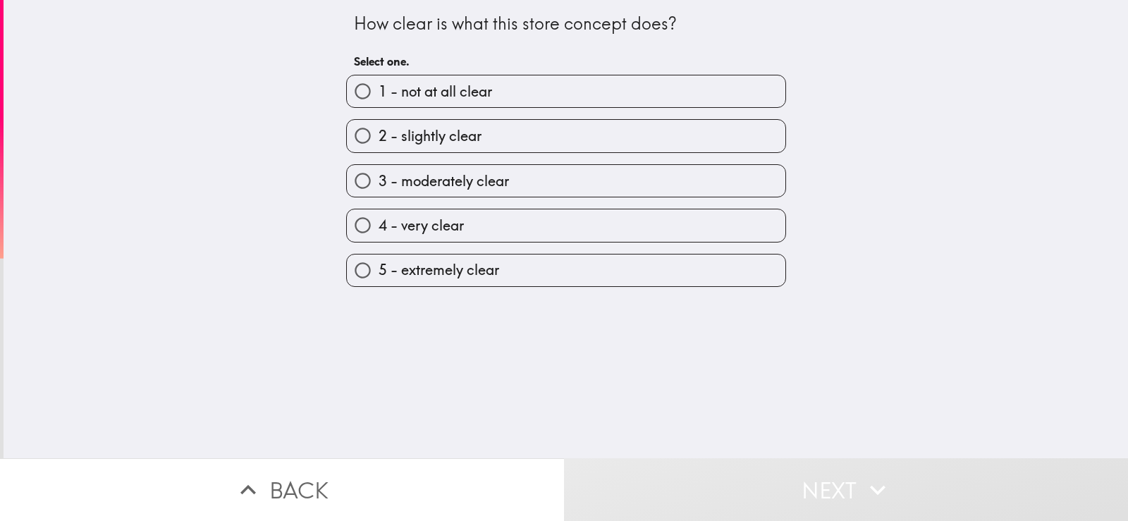
click at [577, 262] on label "5 - extremely clear" at bounding box center [566, 270] width 438 height 32
click at [379, 262] on input "5 - extremely clear" at bounding box center [363, 270] width 32 height 32
radio input "true"
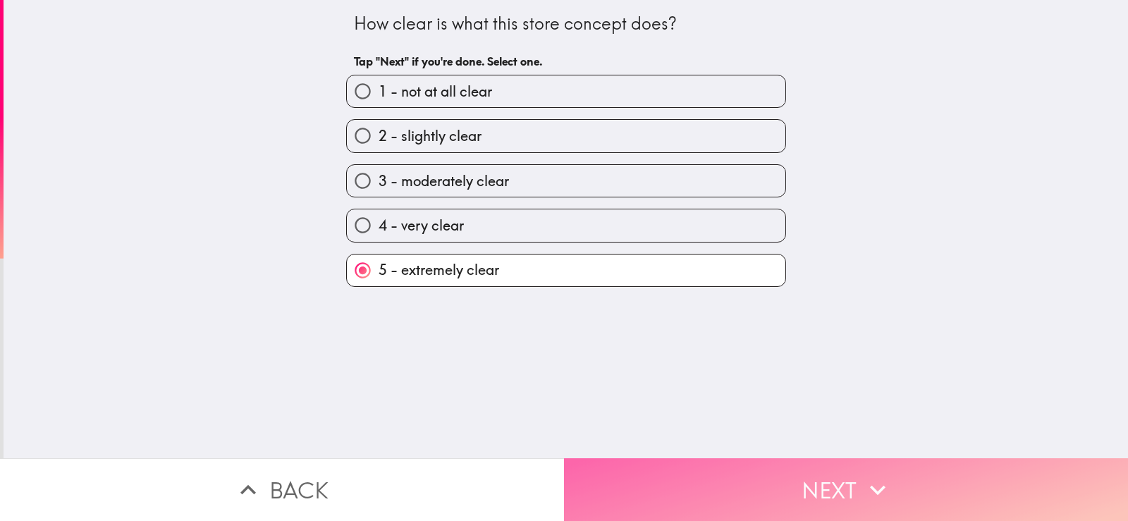
click at [724, 465] on button "Next" at bounding box center [846, 489] width 564 height 63
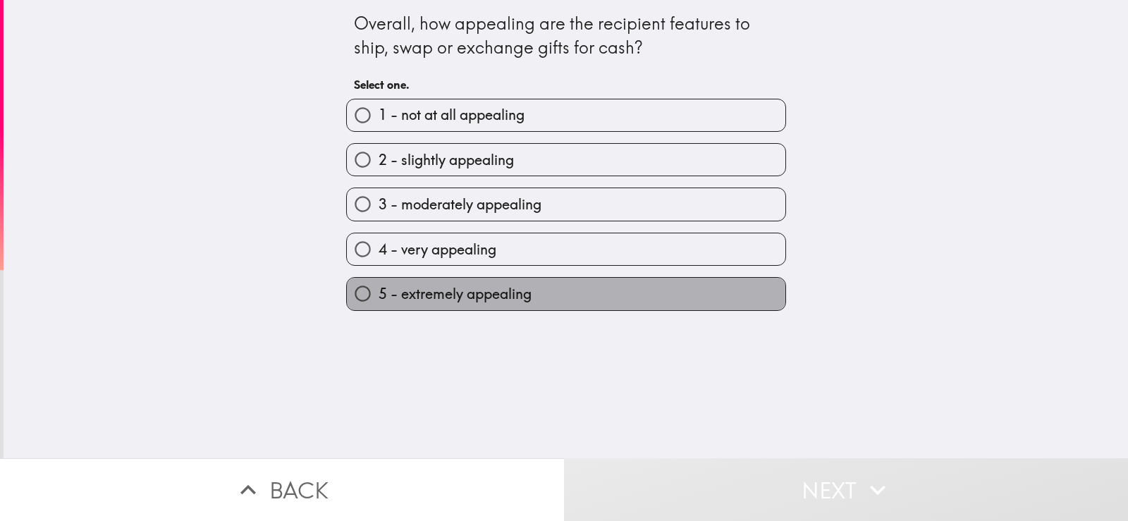
click at [611, 300] on label "5 - extremely appealing" at bounding box center [566, 294] width 438 height 32
click at [379, 300] on input "5 - extremely appealing" at bounding box center [363, 294] width 32 height 32
radio input "true"
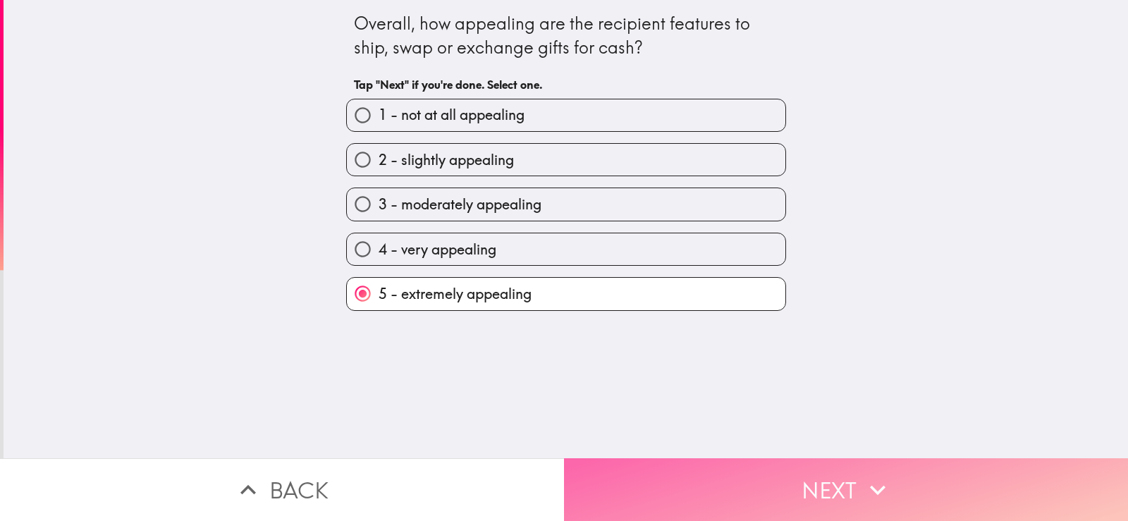
click at [703, 491] on button "Next" at bounding box center [846, 489] width 564 height 63
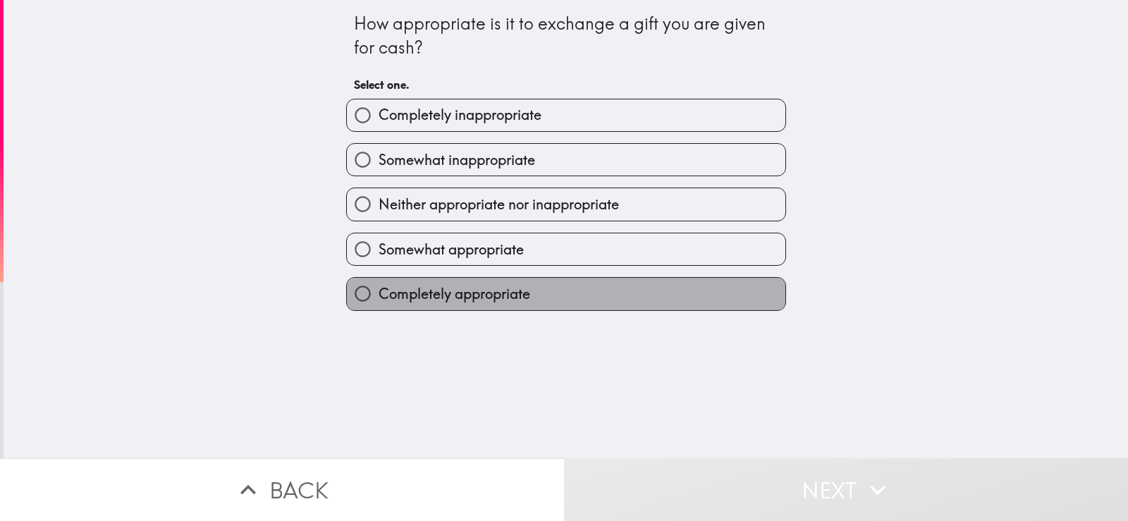
click at [641, 287] on label "Completely appropriate" at bounding box center [566, 294] width 438 height 32
click at [379, 287] on input "Completely appropriate" at bounding box center [363, 294] width 32 height 32
radio input "true"
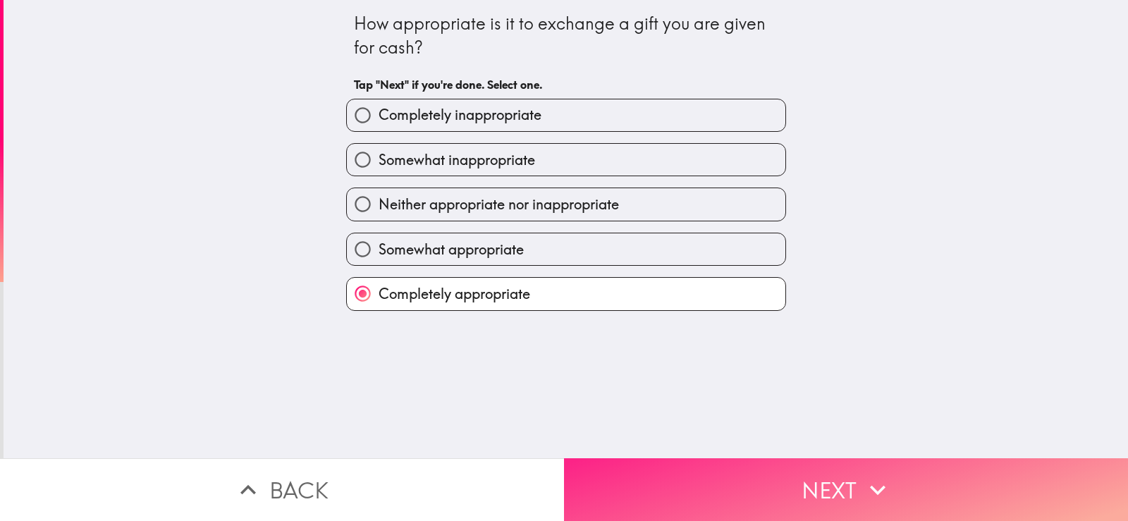
click at [758, 466] on button "Next" at bounding box center [846, 489] width 564 height 63
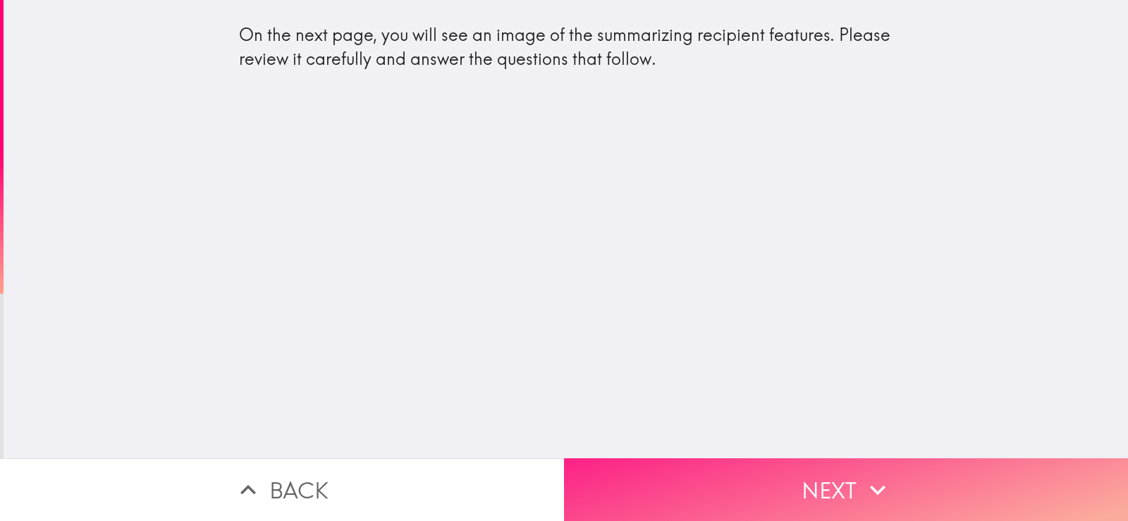
click at [706, 498] on button "Next" at bounding box center [846, 489] width 564 height 63
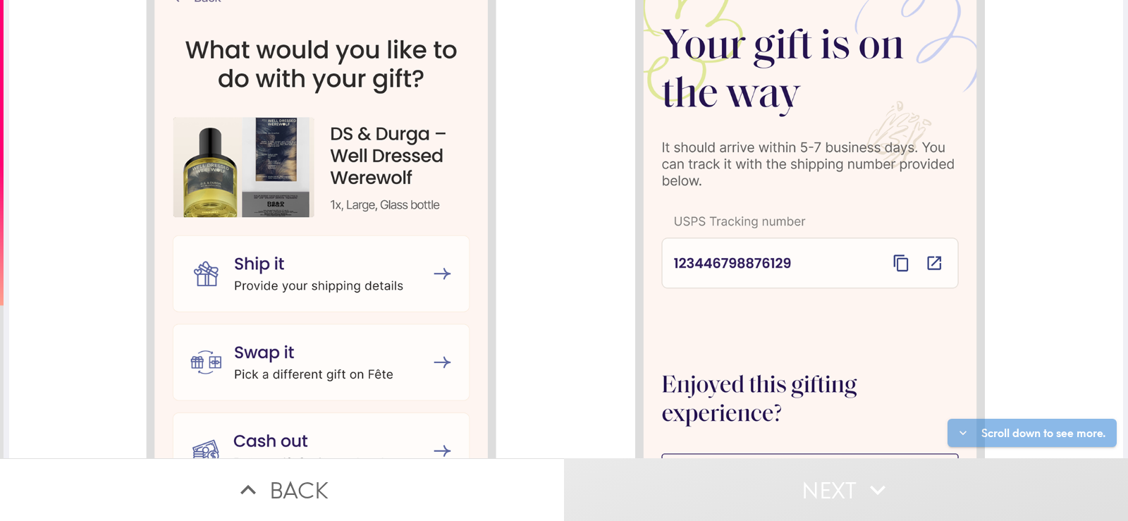
scroll to position [1775, 0]
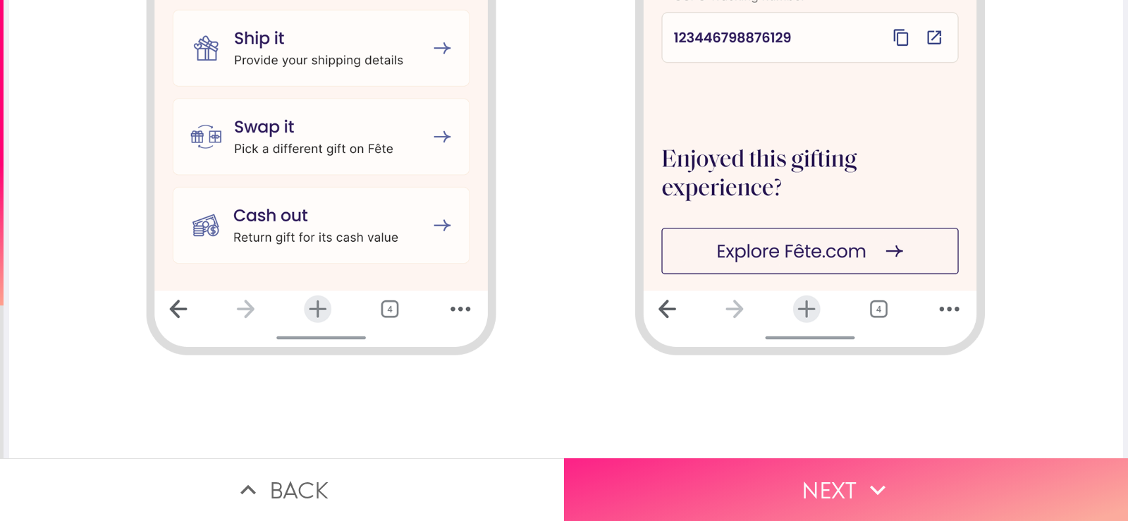
click at [976, 475] on button "Next" at bounding box center [846, 489] width 564 height 63
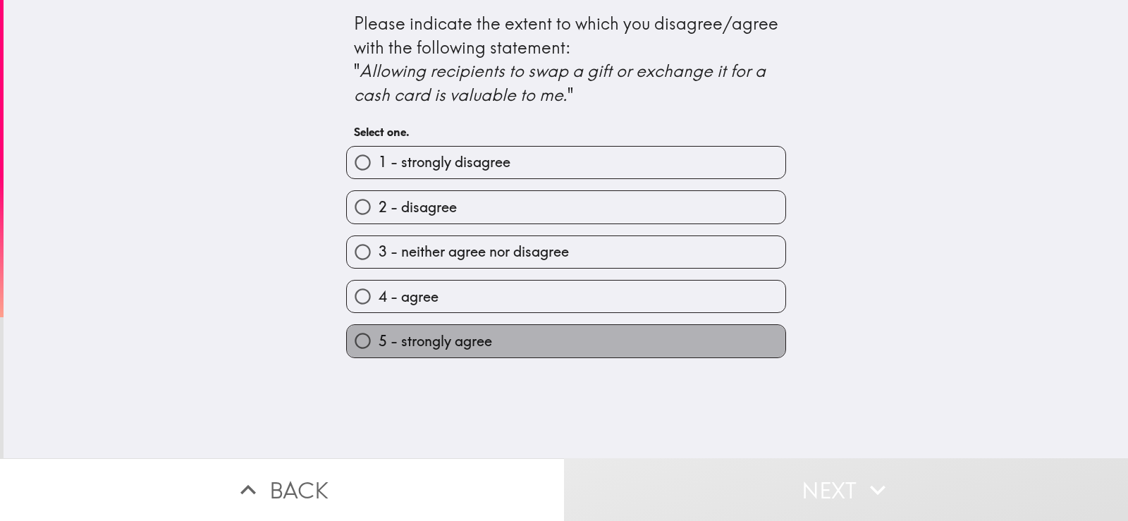
click at [574, 352] on label "5 - strongly agree" at bounding box center [566, 341] width 438 height 32
click at [379, 352] on input "5 - strongly agree" at bounding box center [363, 341] width 32 height 32
radio input "true"
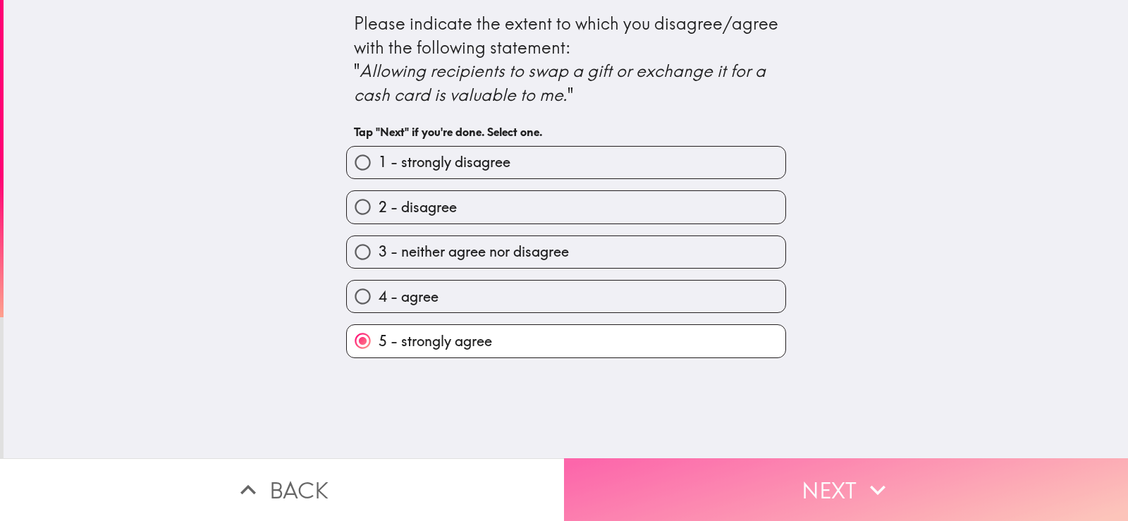
click at [732, 479] on button "Next" at bounding box center [846, 489] width 564 height 63
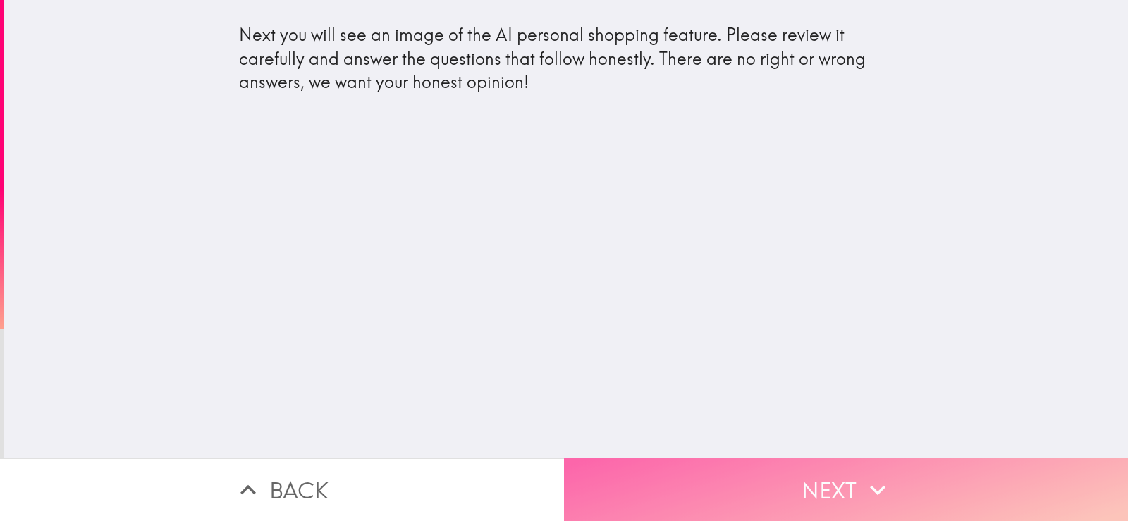
click at [804, 496] on button "Next" at bounding box center [846, 489] width 564 height 63
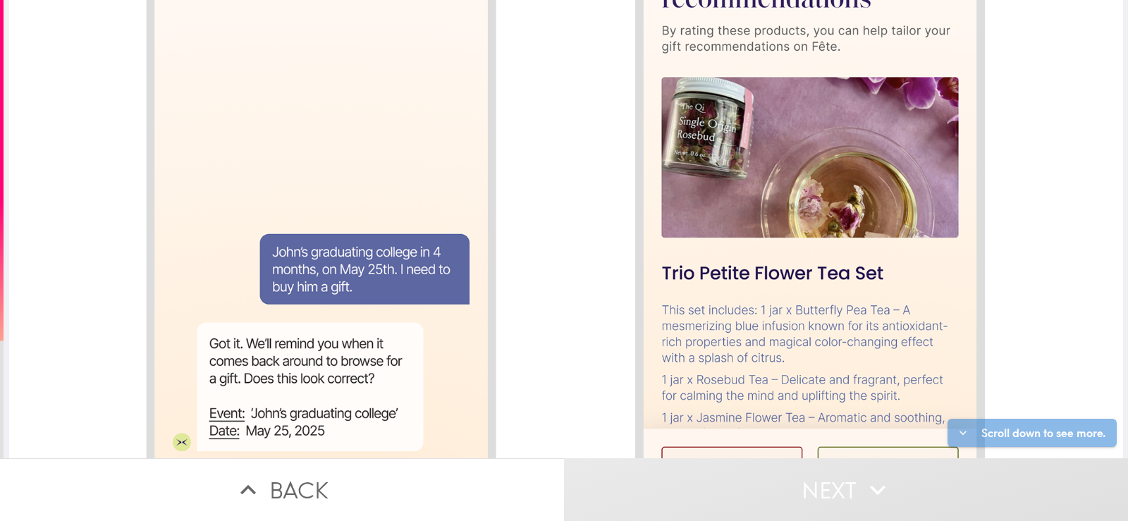
scroll to position [1775, 0]
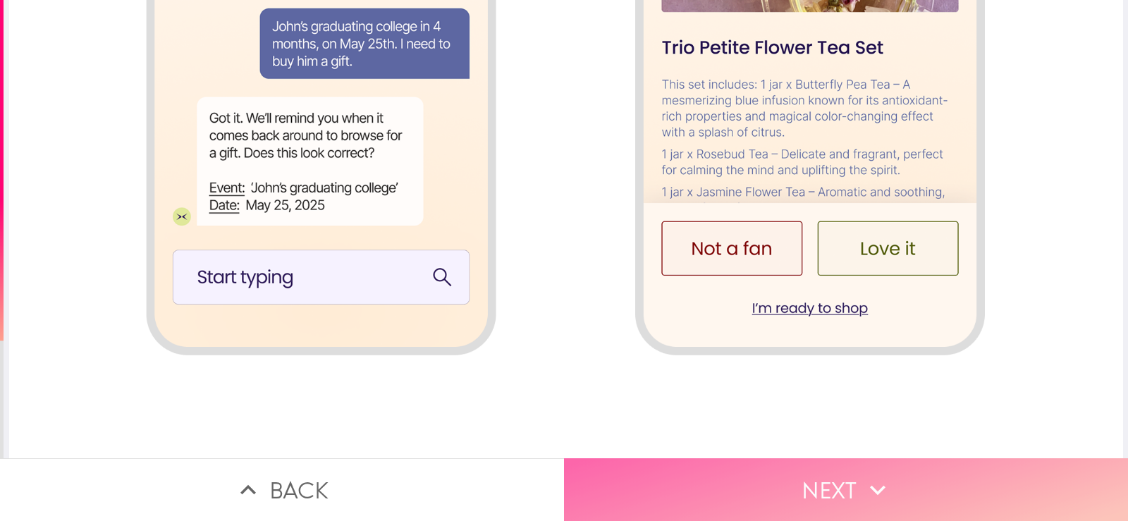
click at [748, 473] on button "Next" at bounding box center [846, 489] width 564 height 63
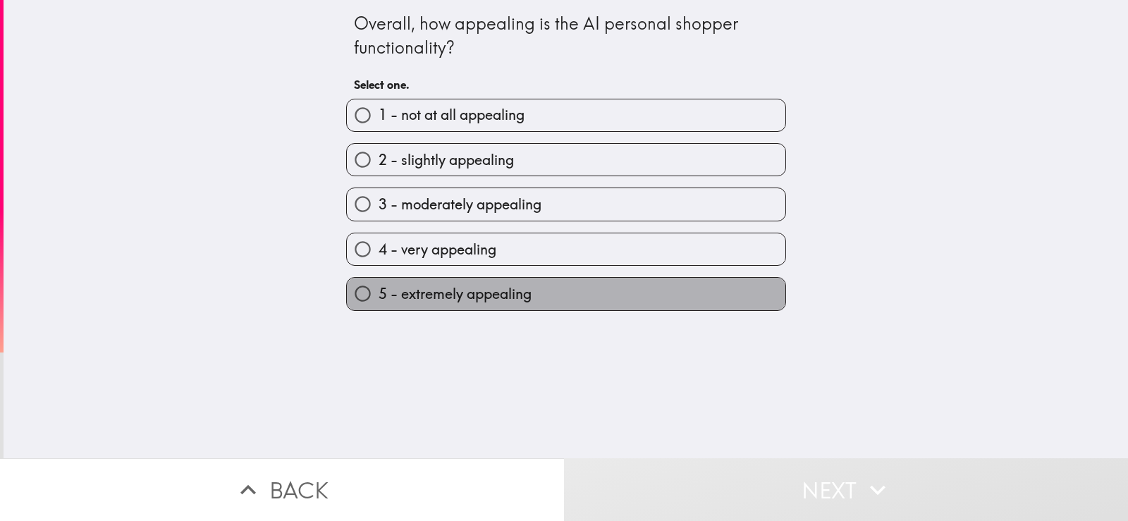
click at [640, 307] on label "5 - extremely appealing" at bounding box center [566, 294] width 438 height 32
click at [379, 307] on input "5 - extremely appealing" at bounding box center [363, 294] width 32 height 32
radio input "true"
click at [640, 307] on label "5 - extremely appealing" at bounding box center [566, 294] width 438 height 32
click at [379, 307] on input "5 - extremely appealing" at bounding box center [363, 294] width 32 height 32
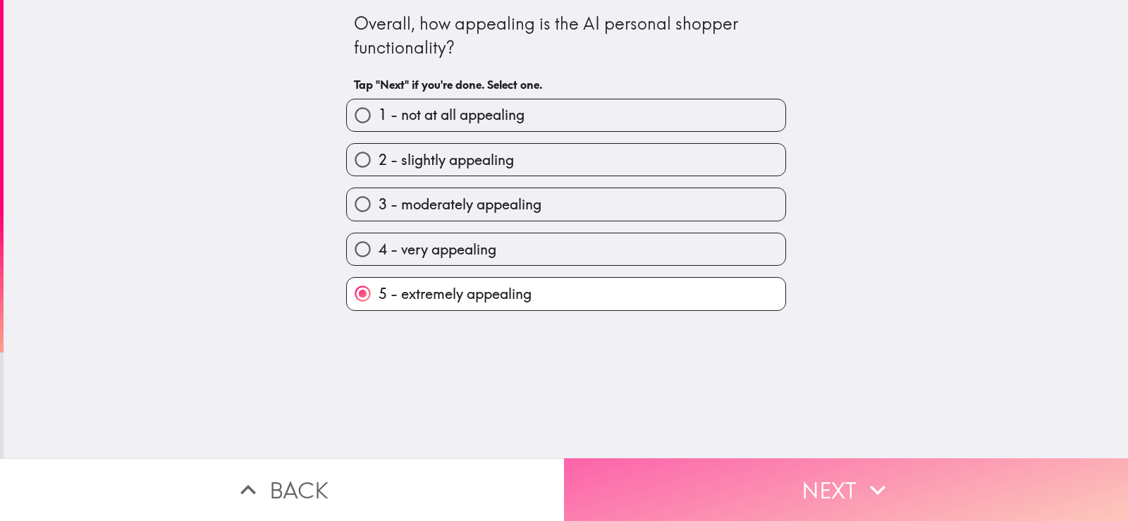
click at [696, 488] on button "Next" at bounding box center [846, 489] width 564 height 63
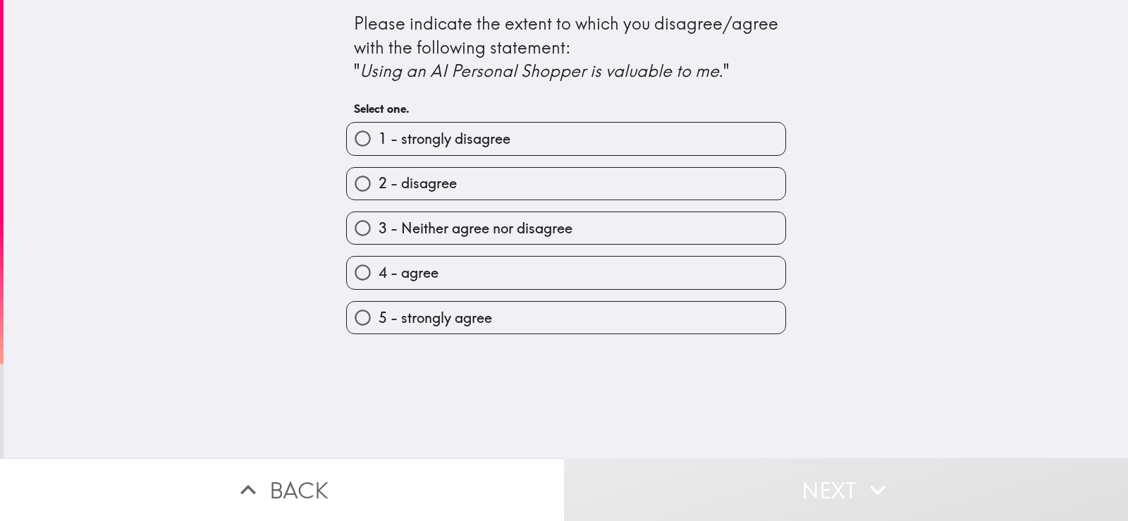
click at [653, 319] on label "5 - strongly agree" at bounding box center [566, 318] width 438 height 32
click at [379, 319] on input "5 - strongly agree" at bounding box center [363, 318] width 32 height 32
radio input "true"
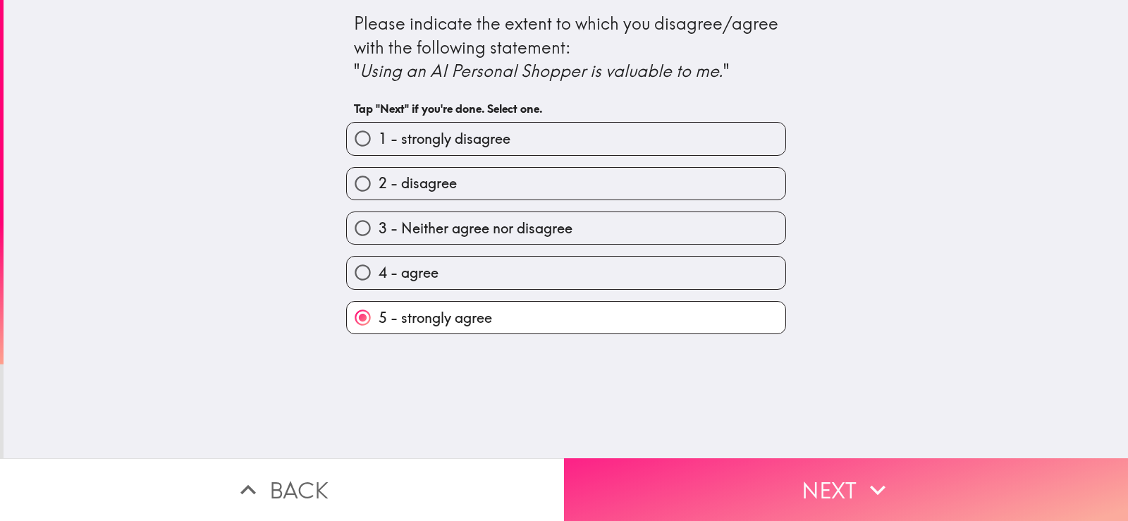
click at [714, 478] on button "Next" at bounding box center [846, 489] width 564 height 63
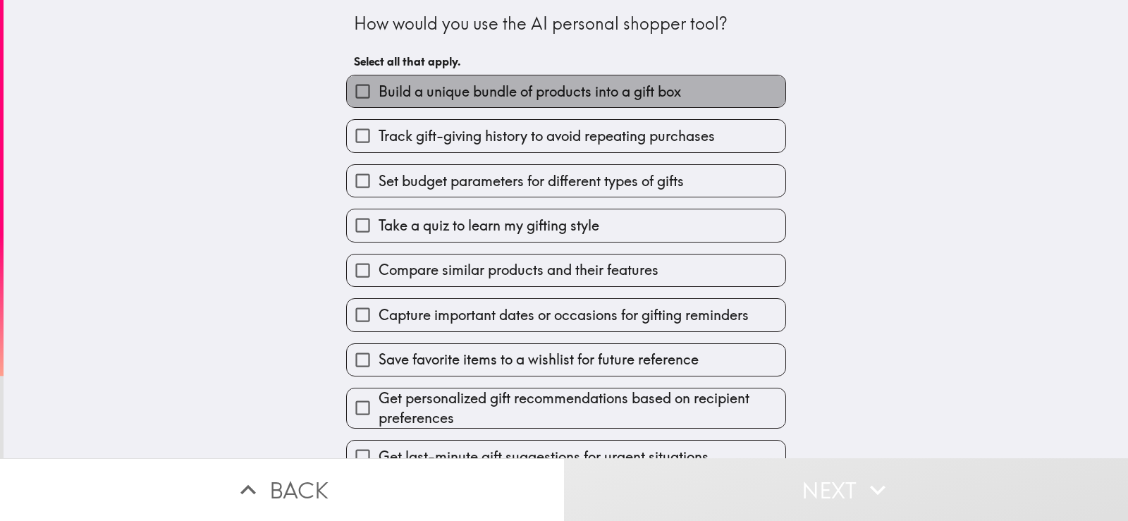
click at [646, 85] on span "Build a unique bundle of products into a gift box" at bounding box center [530, 92] width 302 height 20
click at [379, 85] on input "Build a unique bundle of products into a gift box" at bounding box center [363, 91] width 32 height 32
checkbox input "true"
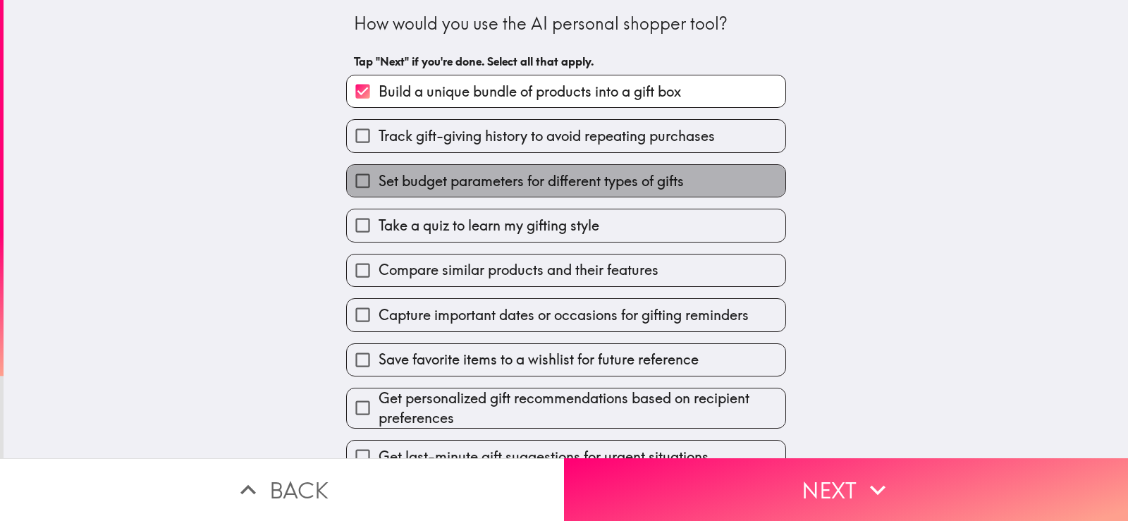
click at [646, 189] on span "Set budget parameters for different types of gifts" at bounding box center [531, 181] width 305 height 20
click at [379, 189] on input "Set budget parameters for different types of gifts" at bounding box center [363, 181] width 32 height 32
checkbox input "true"
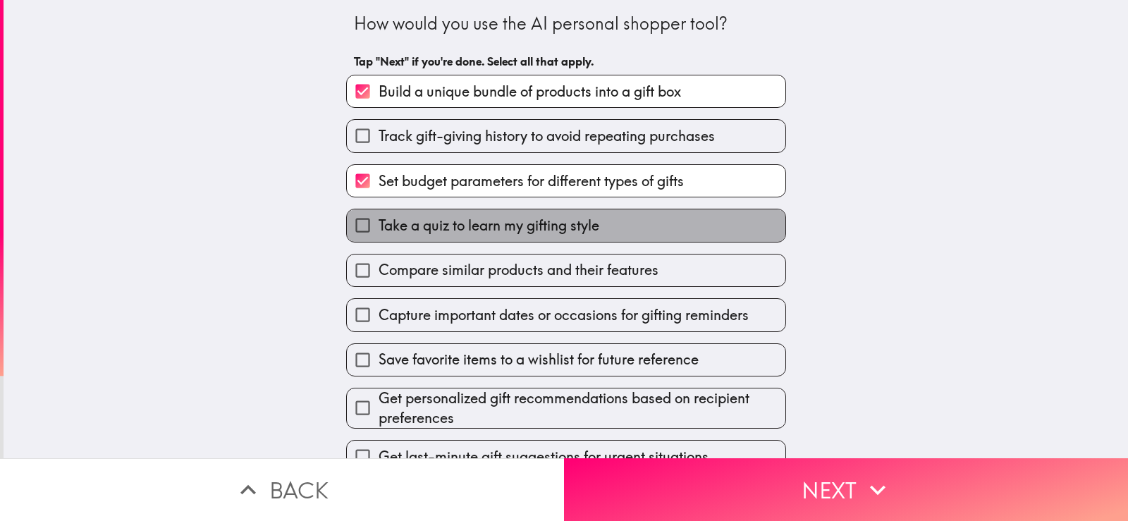
click at [646, 230] on label "Take a quiz to learn my gifting style" at bounding box center [566, 225] width 438 height 32
click at [379, 230] on input "Take a quiz to learn my gifting style" at bounding box center [363, 225] width 32 height 32
checkbox input "true"
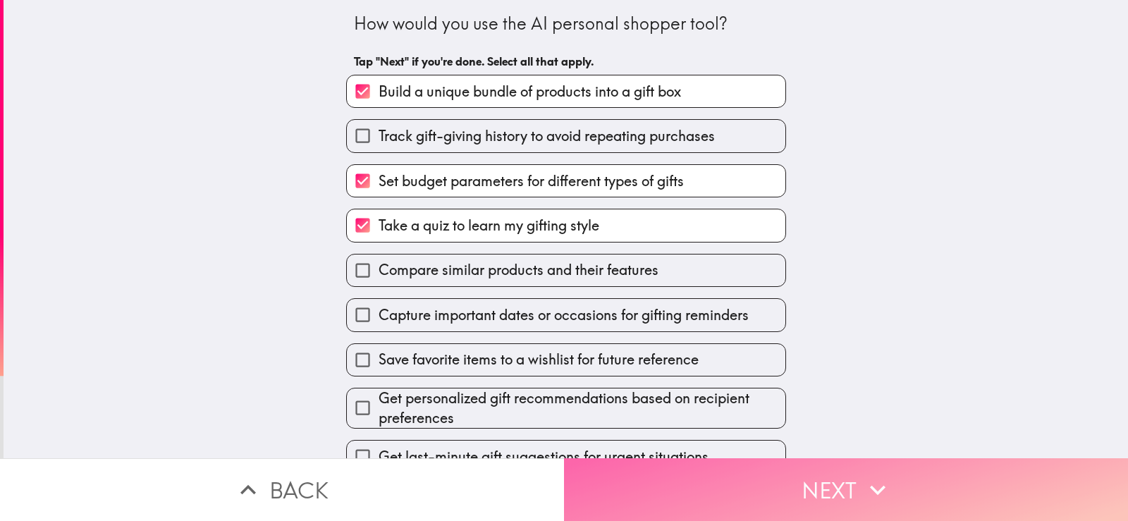
click at [745, 467] on button "Next" at bounding box center [846, 489] width 564 height 63
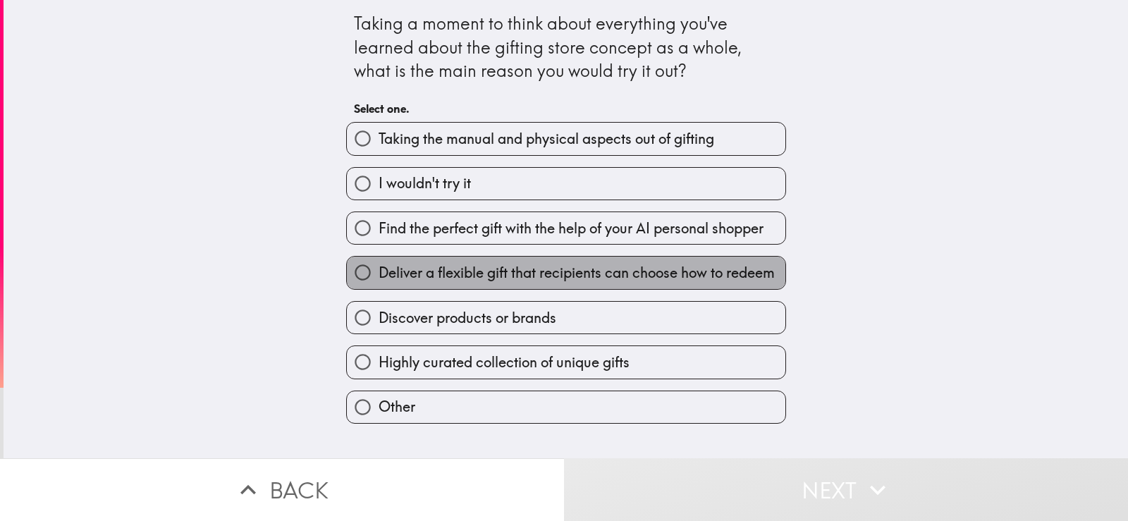
click at [520, 276] on span "Deliver a flexible gift that recipients can choose how to redeem" at bounding box center [577, 273] width 396 height 20
click at [379, 276] on input "Deliver a flexible gift that recipients can choose how to redeem" at bounding box center [363, 273] width 32 height 32
radio input "true"
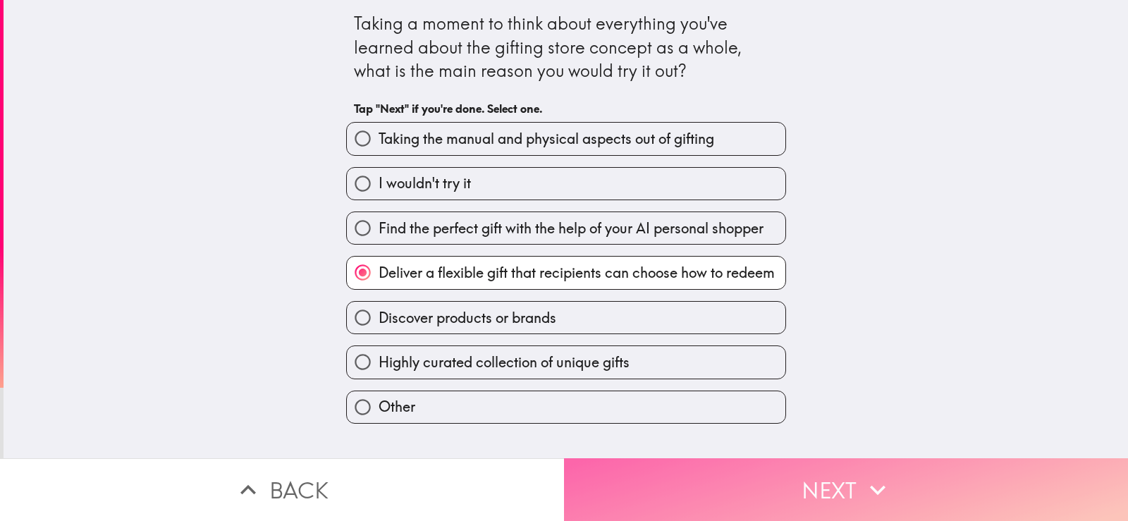
click at [732, 475] on button "Next" at bounding box center [846, 489] width 564 height 63
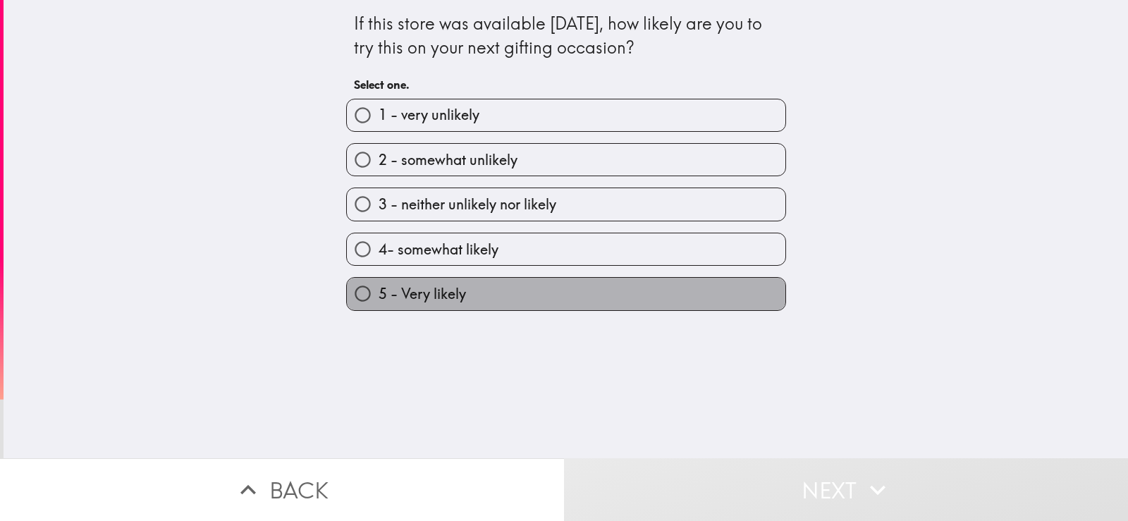
click at [641, 297] on label "5 - Very likely" at bounding box center [566, 294] width 438 height 32
click at [379, 297] on input "5 - Very likely" at bounding box center [363, 294] width 32 height 32
radio input "true"
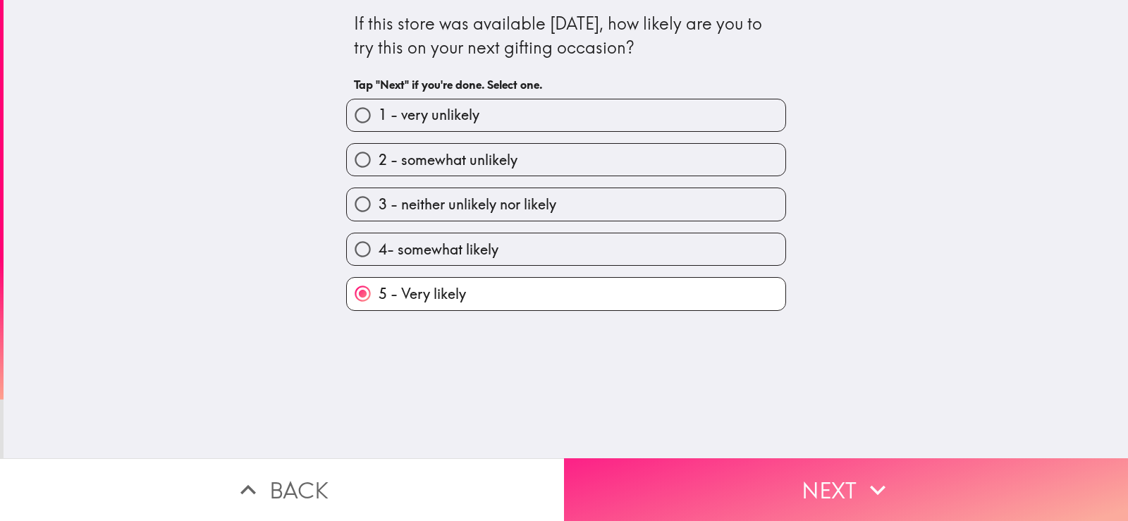
click at [742, 480] on button "Next" at bounding box center [846, 489] width 564 height 63
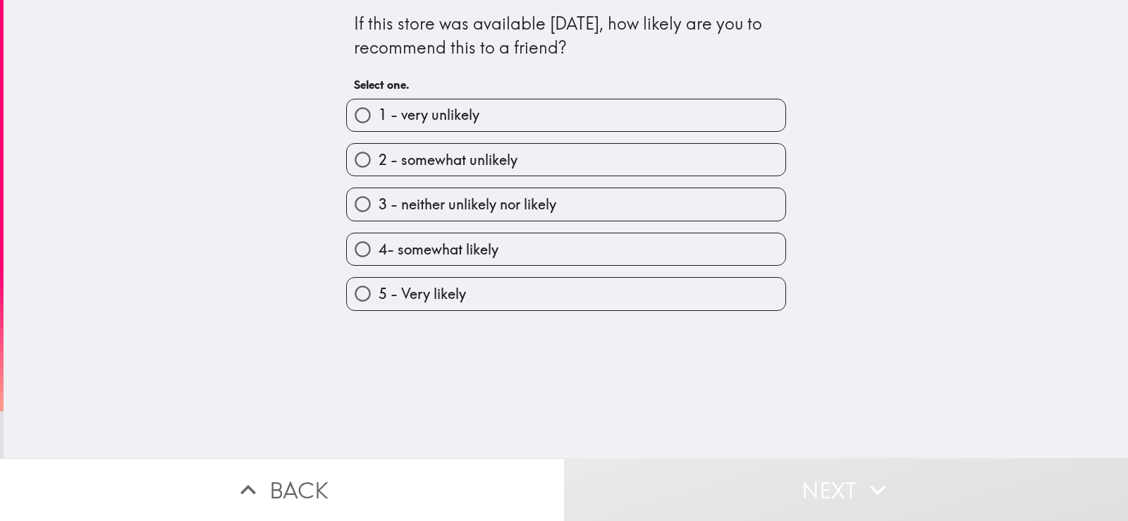
click at [674, 285] on label "5 - Very likely" at bounding box center [566, 294] width 438 height 32
click at [379, 285] on input "5 - Very likely" at bounding box center [363, 294] width 32 height 32
radio input "true"
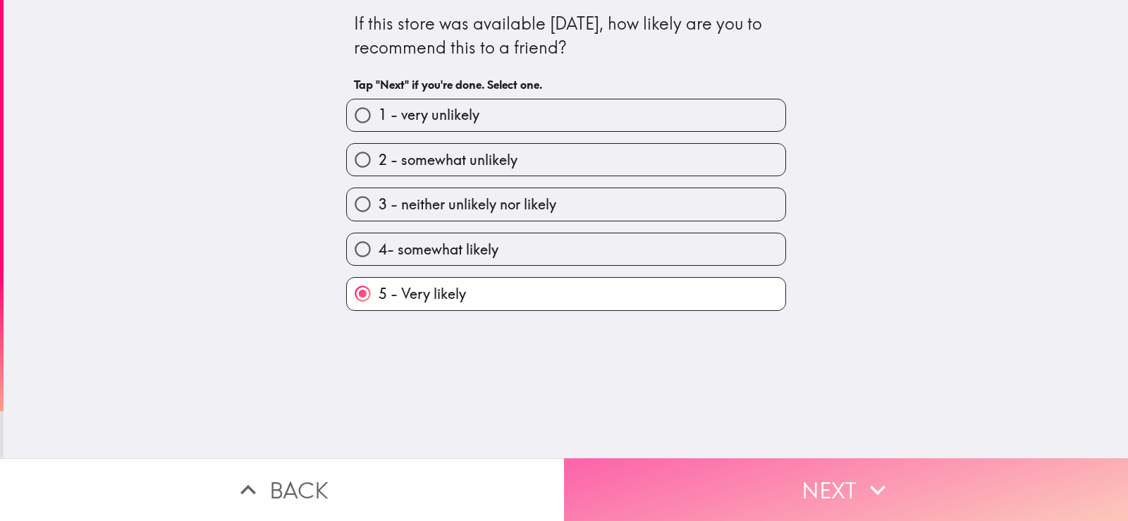
click at [755, 467] on button "Next" at bounding box center [846, 489] width 564 height 63
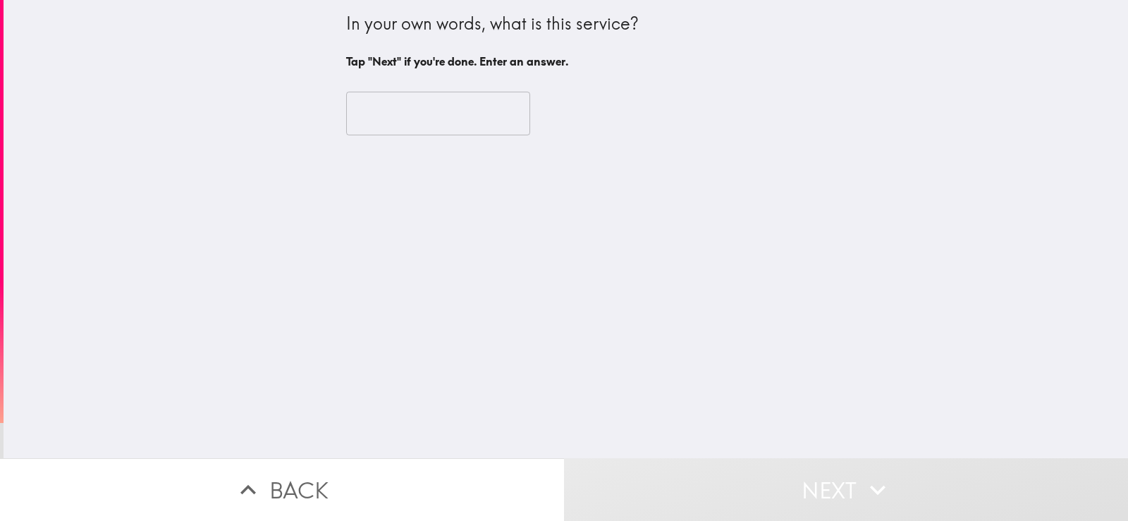
click at [397, 107] on input "text" at bounding box center [438, 114] width 184 height 44
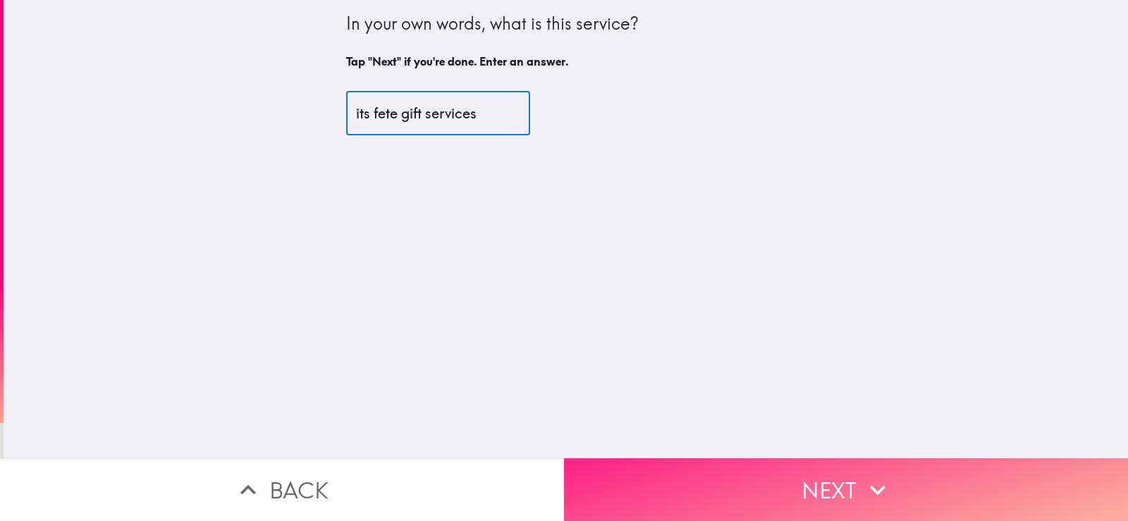
type input "its fete gift services"
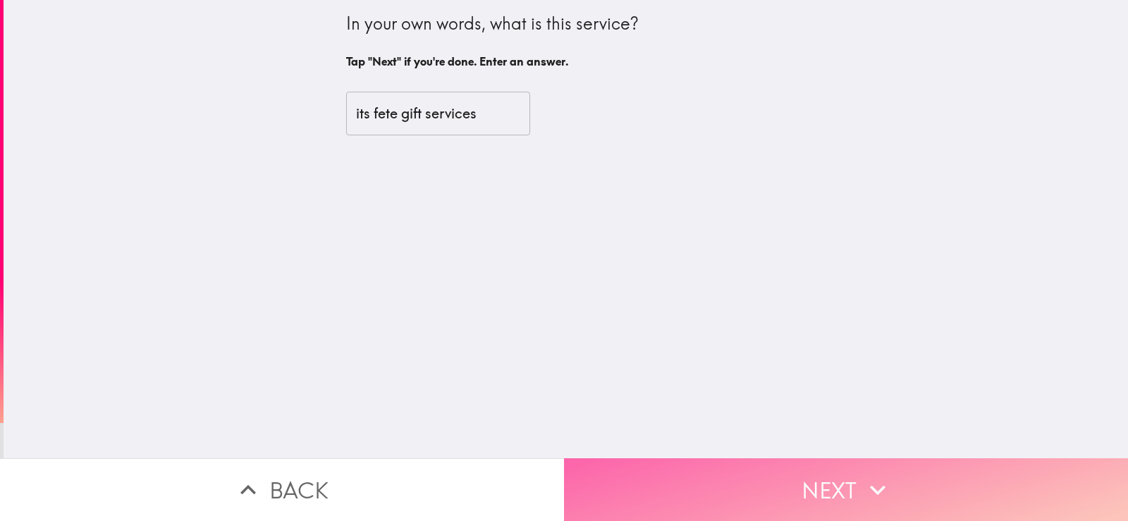
click at [689, 488] on button "Next" at bounding box center [846, 489] width 564 height 63
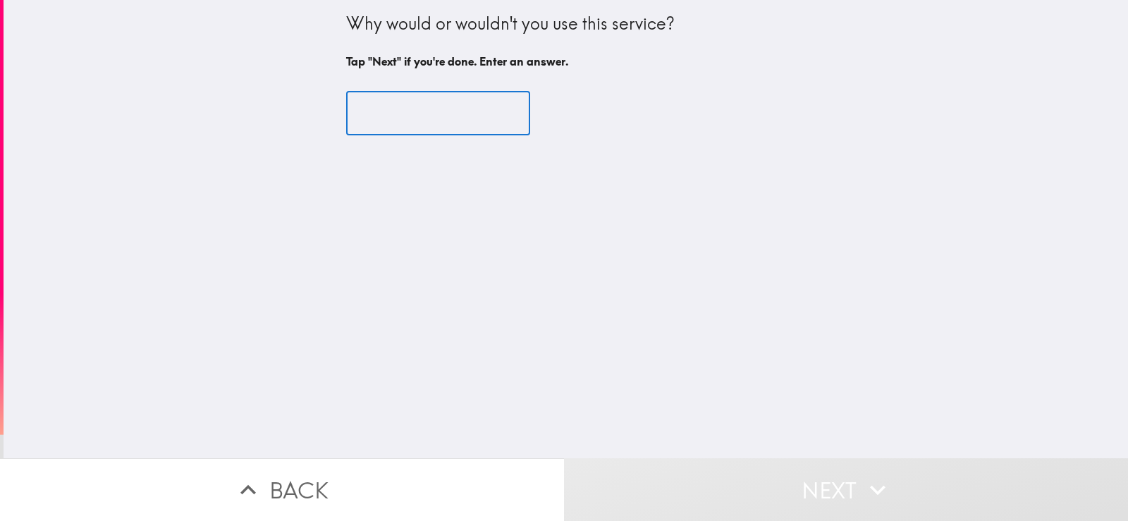
click at [445, 122] on input "text" at bounding box center [438, 114] width 184 height 44
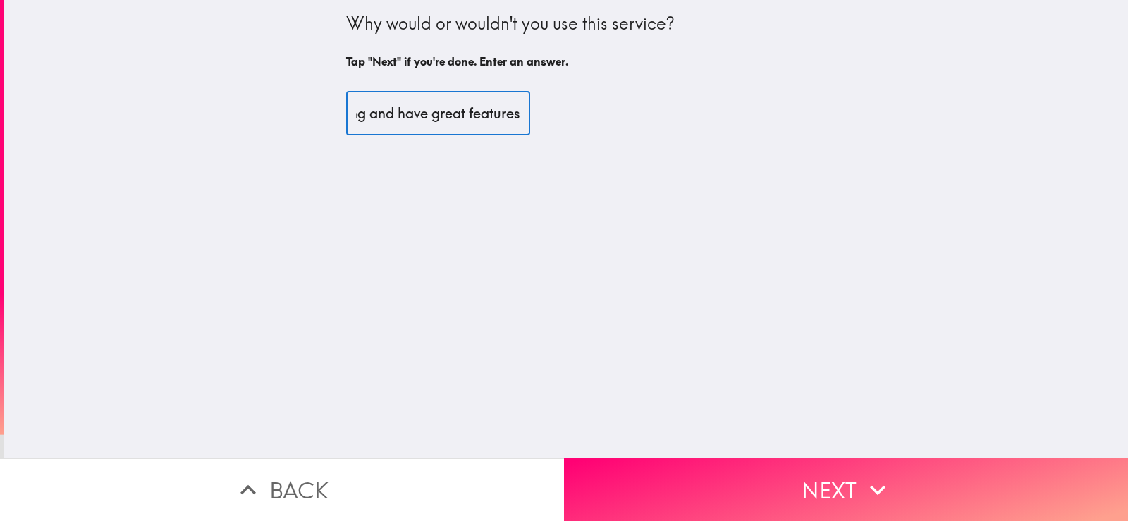
scroll to position [0, 86]
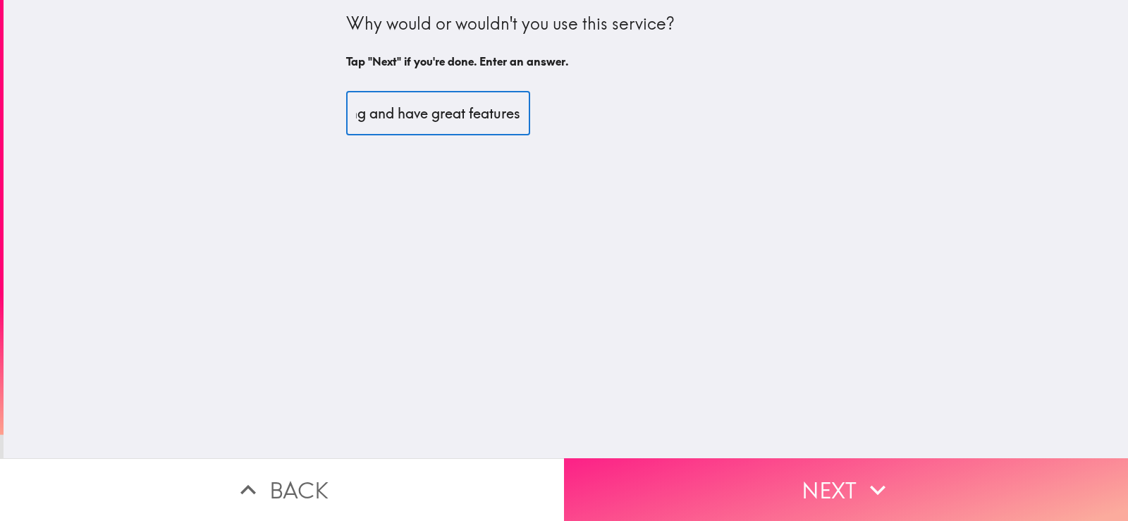
type input "its appealing and have great features"
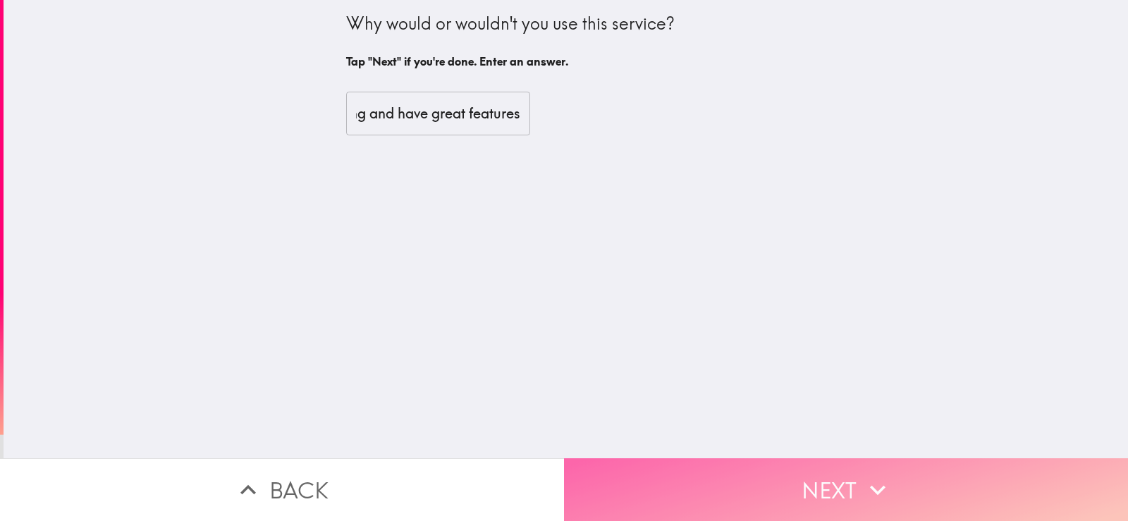
scroll to position [0, 0]
click at [745, 500] on button "Next" at bounding box center [846, 489] width 564 height 63
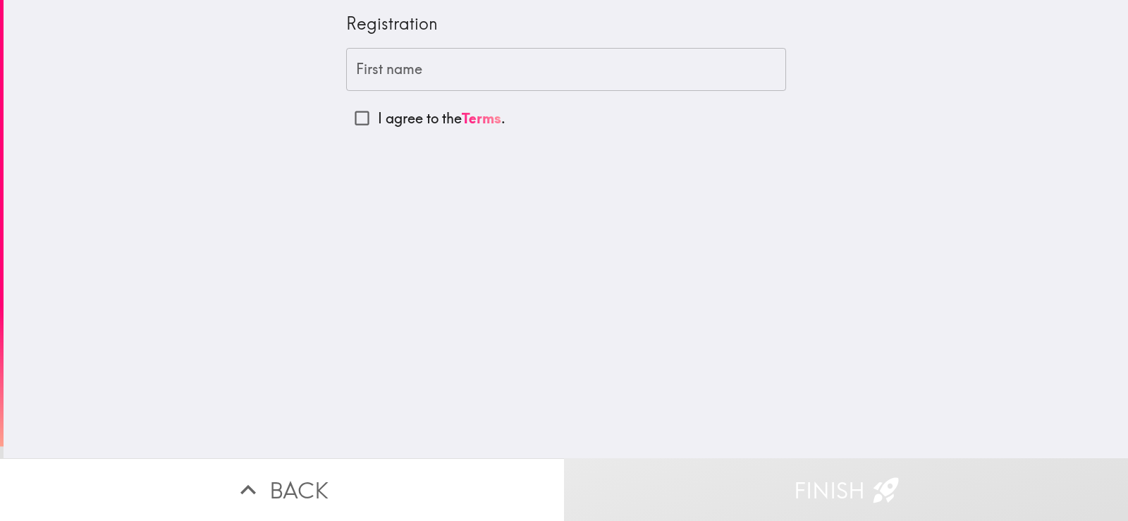
click at [573, 76] on input "First name" at bounding box center [566, 70] width 440 height 44
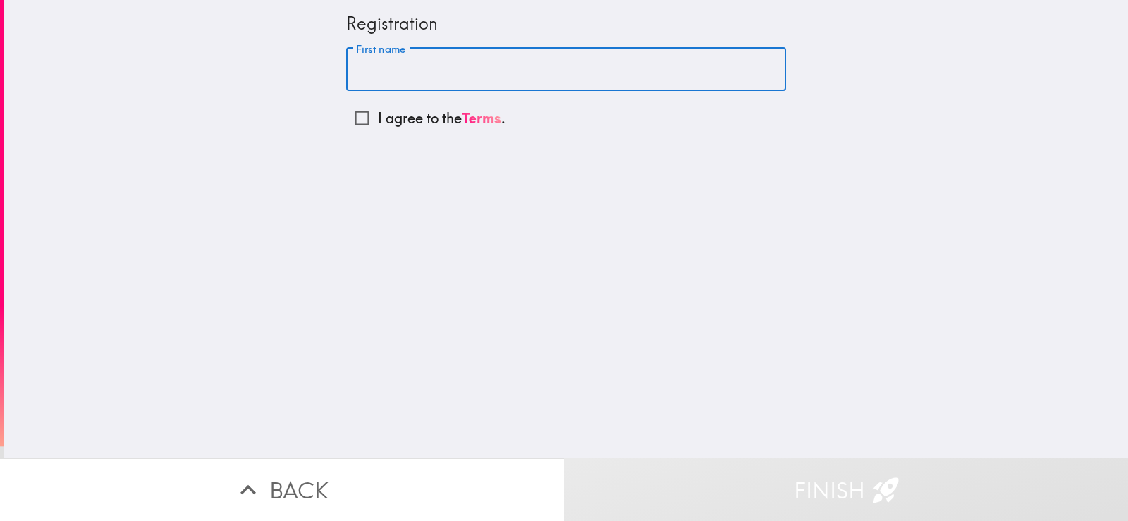
type input "[PERSON_NAME]"
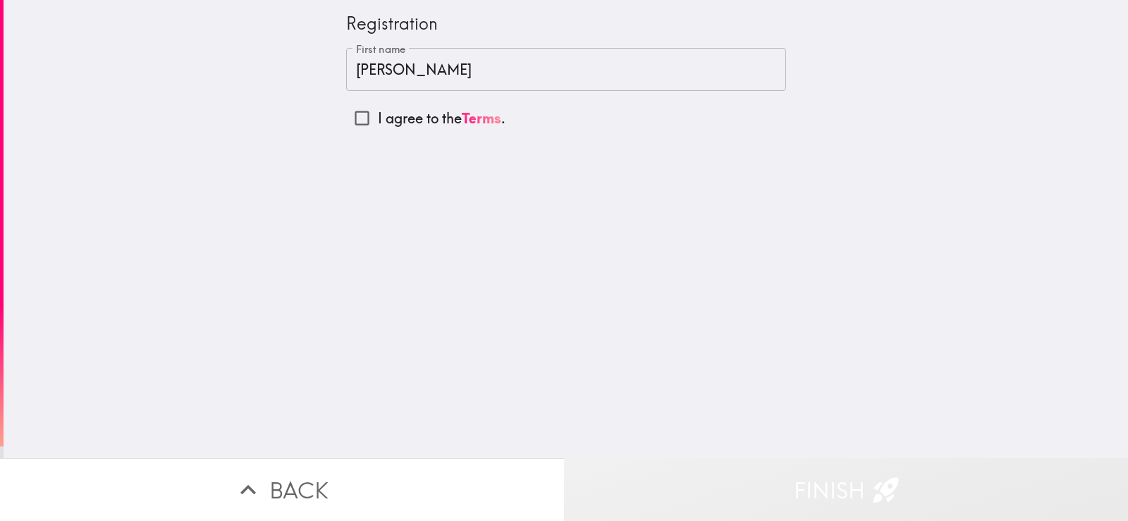
click at [682, 461] on button "Finish" at bounding box center [846, 489] width 564 height 63
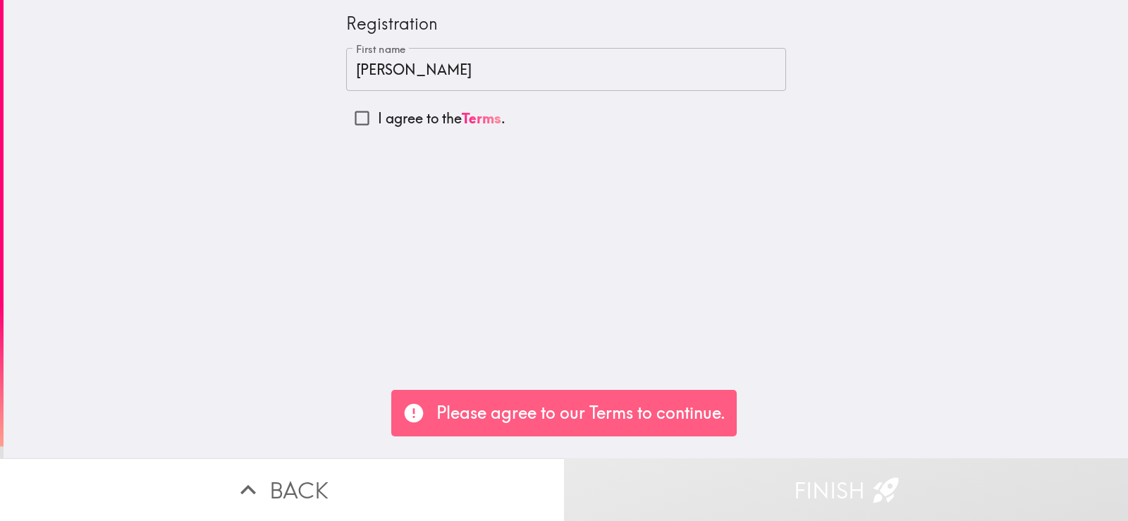
click at [354, 123] on input "I agree to the Terms ." at bounding box center [362, 118] width 32 height 32
checkbox input "true"
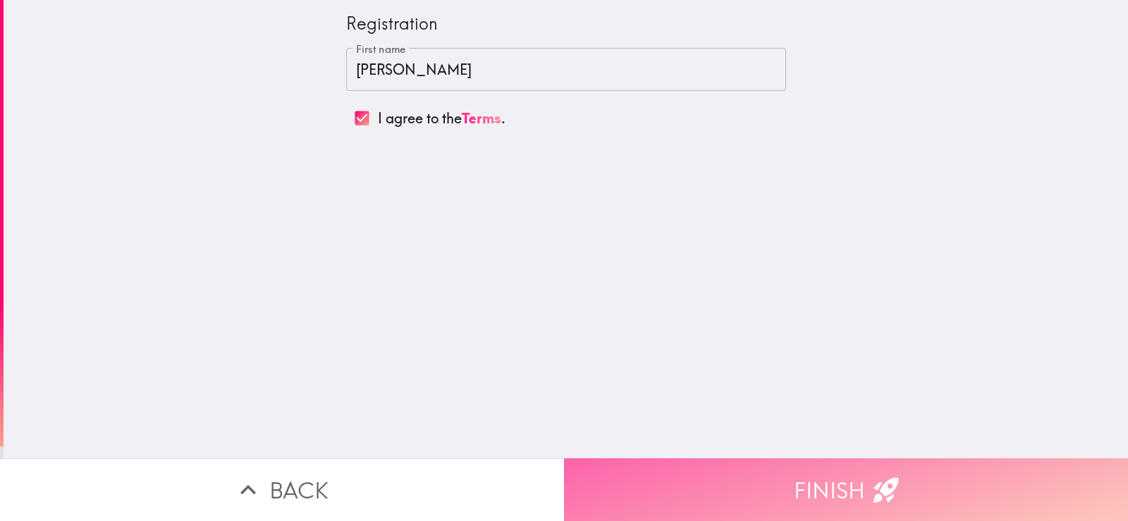
click at [708, 490] on button "Finish" at bounding box center [846, 489] width 564 height 63
